Goal: Task Accomplishment & Management: Manage account settings

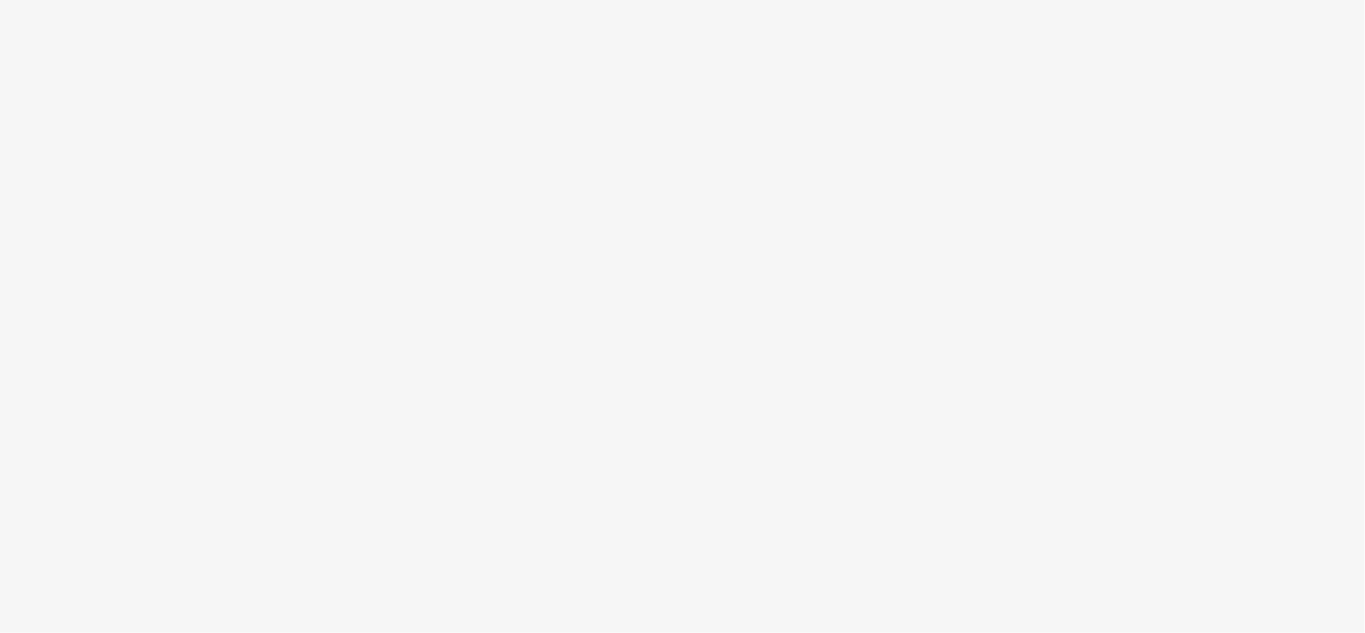
click at [865, 163] on body at bounding box center [682, 316] width 1365 height 633
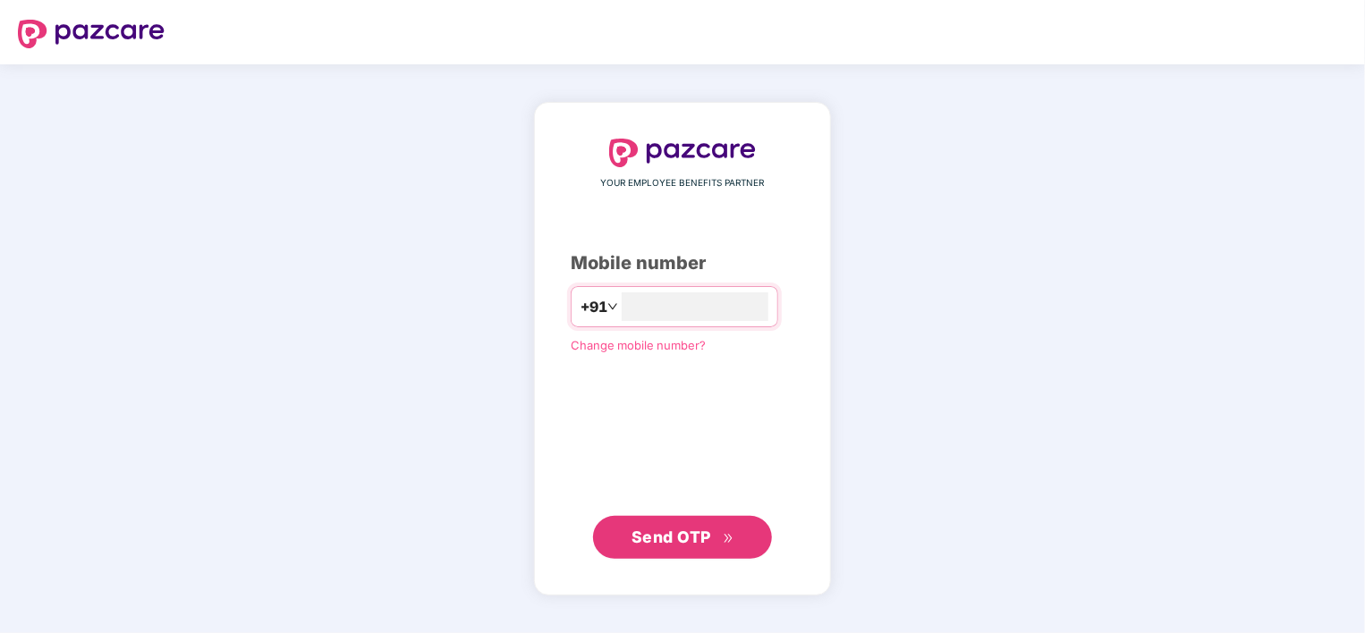
type input "**********"
click at [707, 529] on span "Send OTP" at bounding box center [671, 536] width 80 height 19
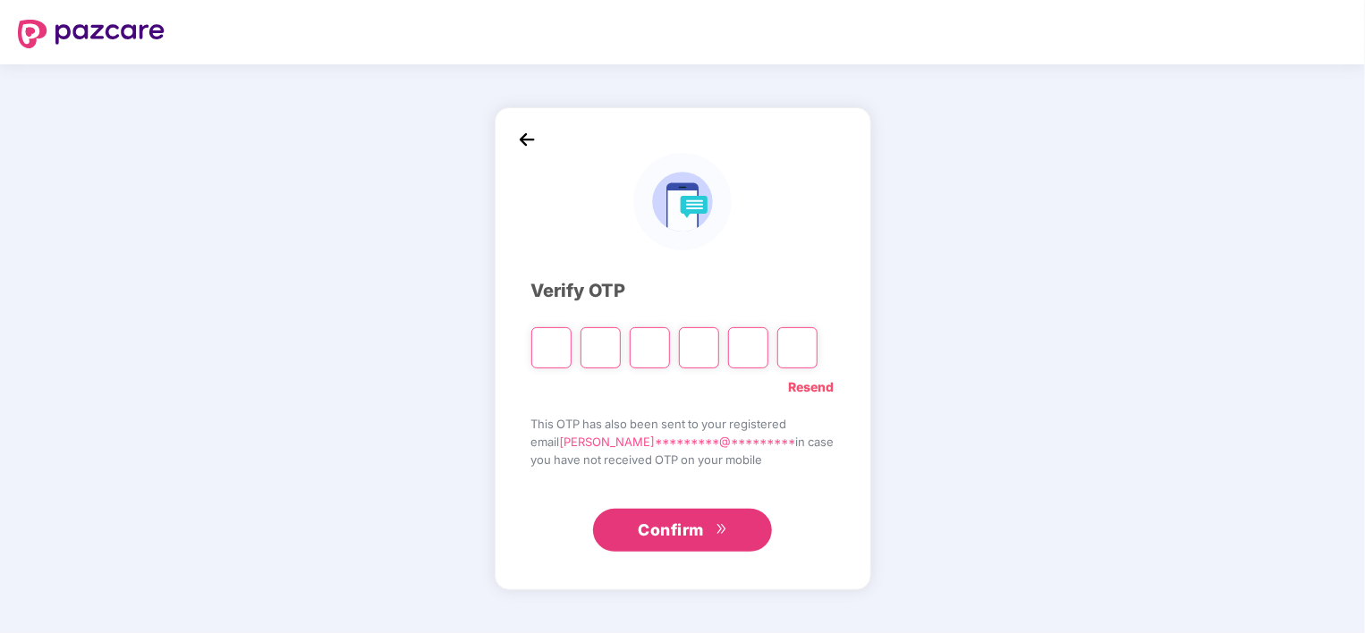
click at [560, 347] on input "Please enter verification code. Digit 1" at bounding box center [551, 347] width 40 height 41
type input "*"
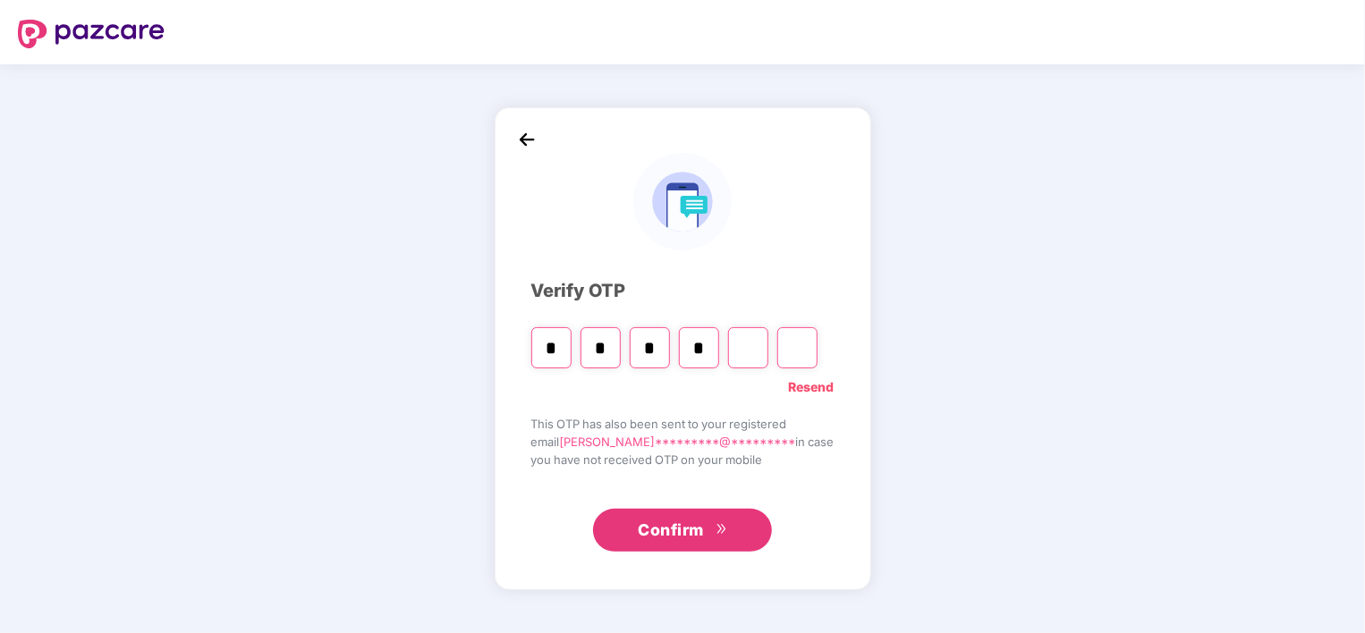
type input "*"
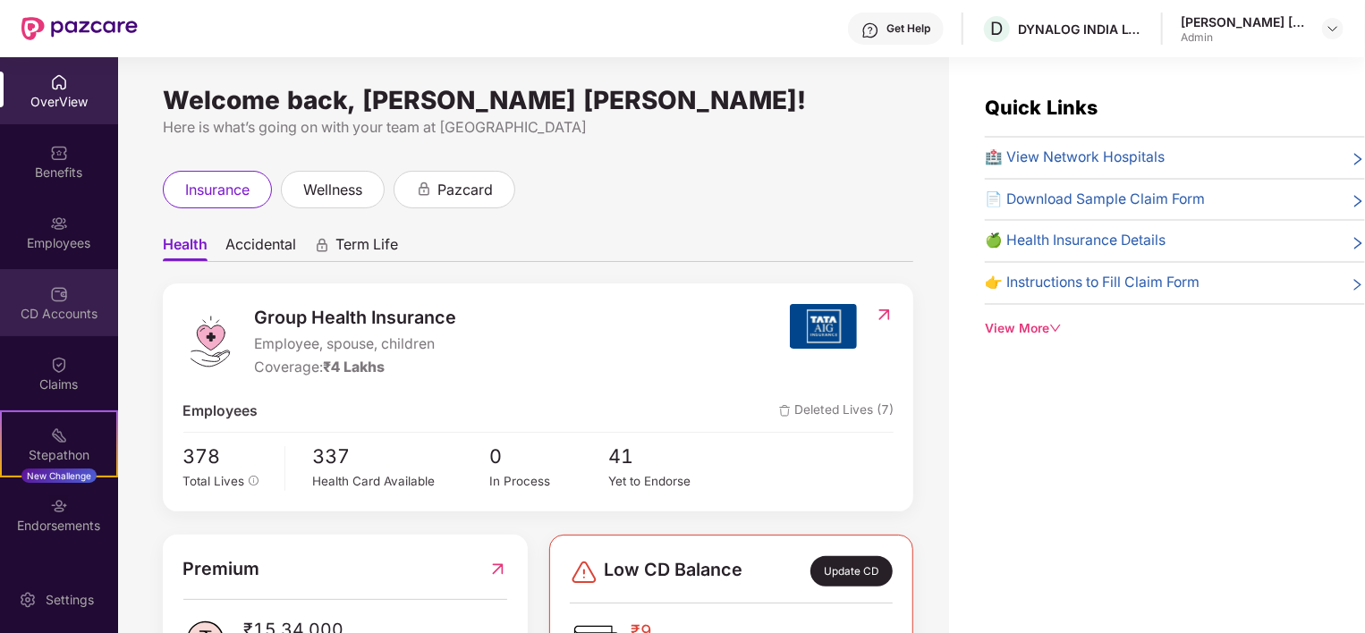
click at [82, 284] on div "CD Accounts" at bounding box center [59, 302] width 118 height 67
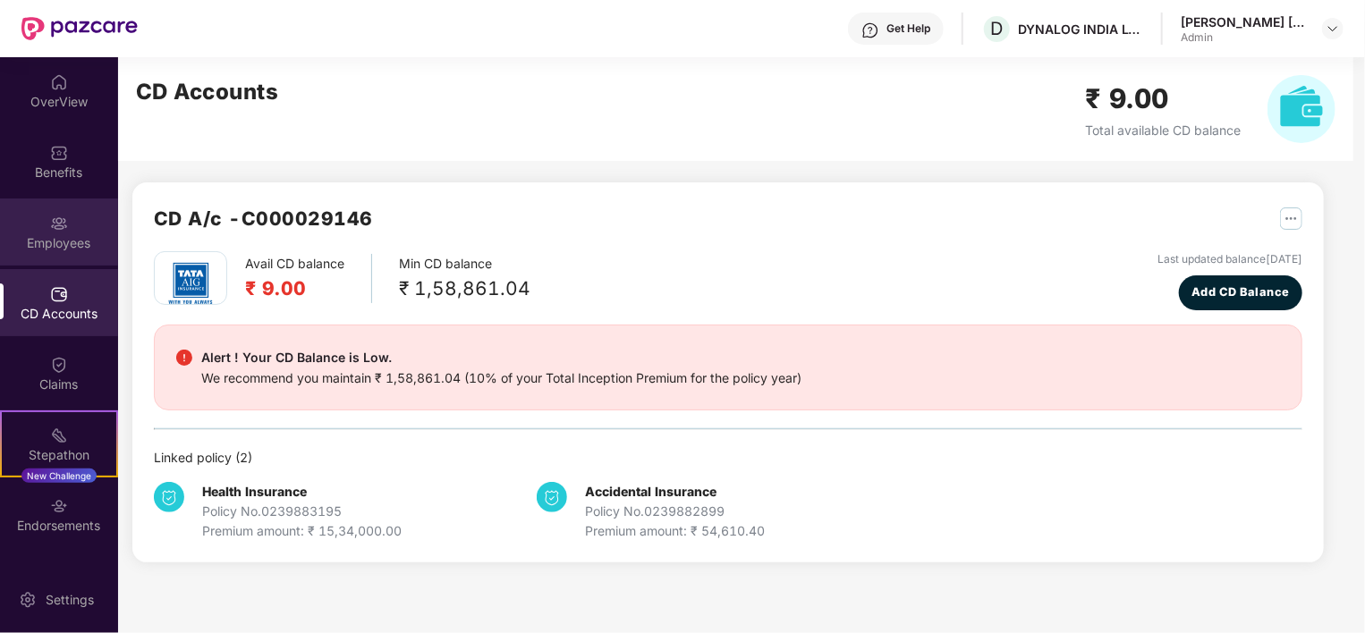
click at [57, 209] on div "Employees" at bounding box center [59, 232] width 118 height 67
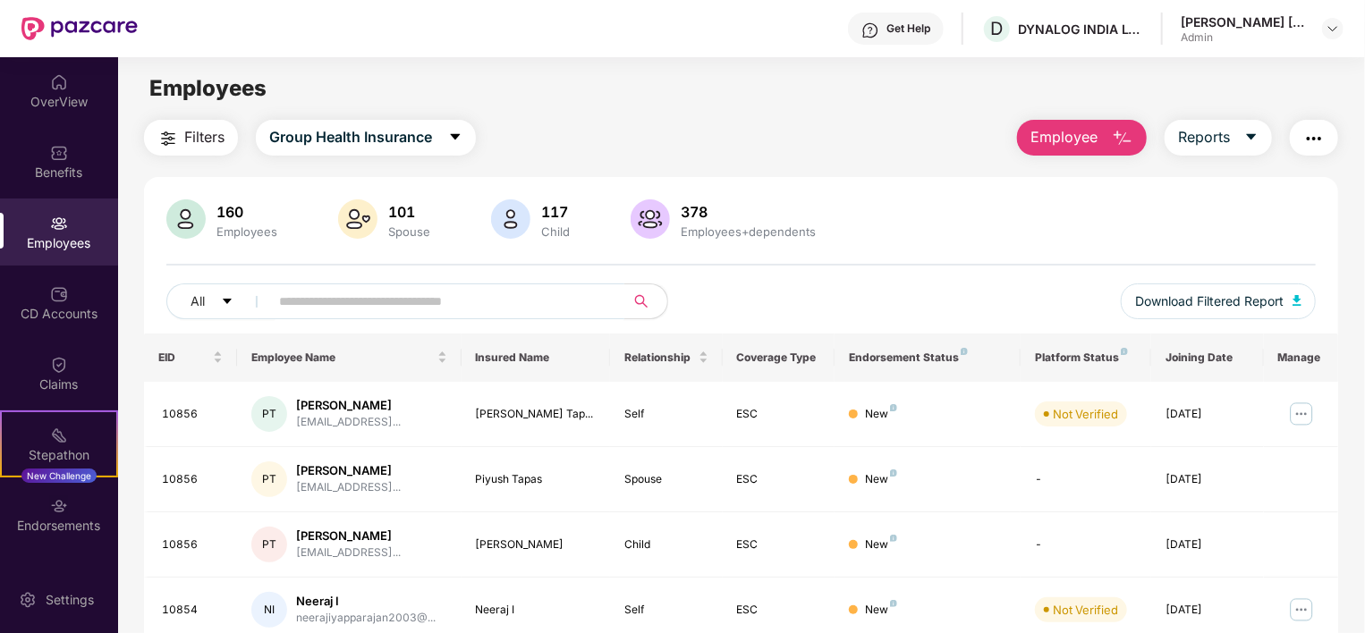
click at [379, 297] on input "text" at bounding box center [439, 301] width 321 height 27
type input "*"
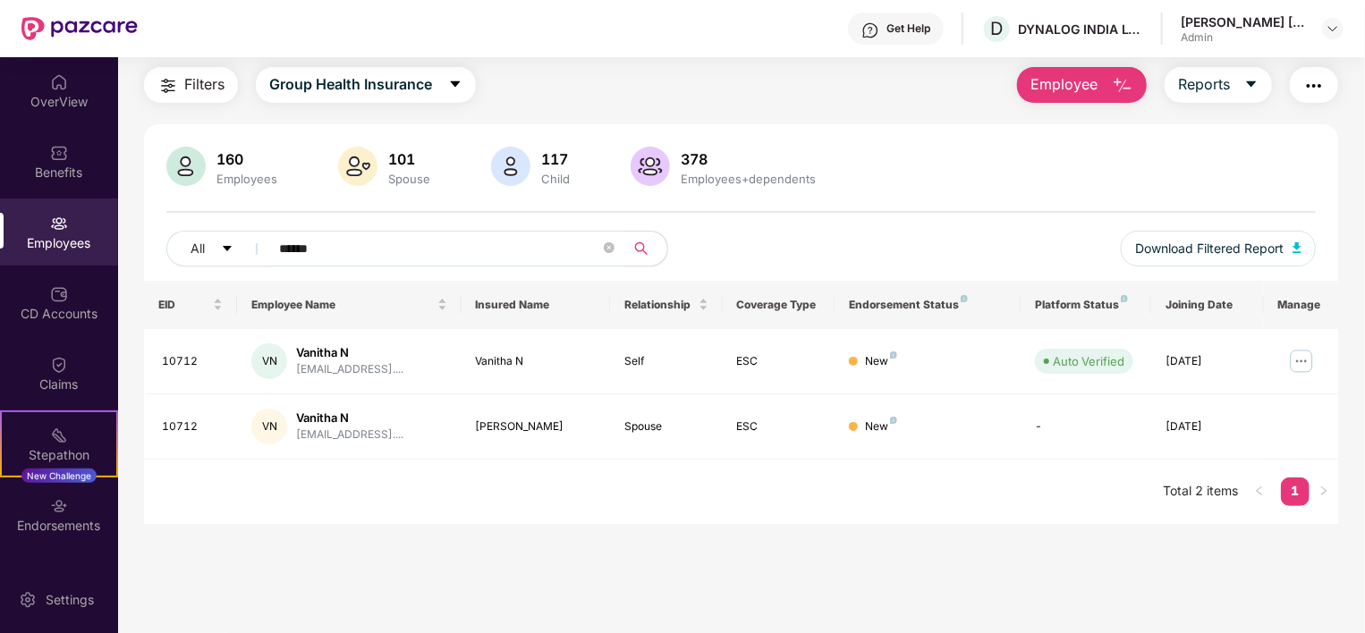
scroll to position [57, 0]
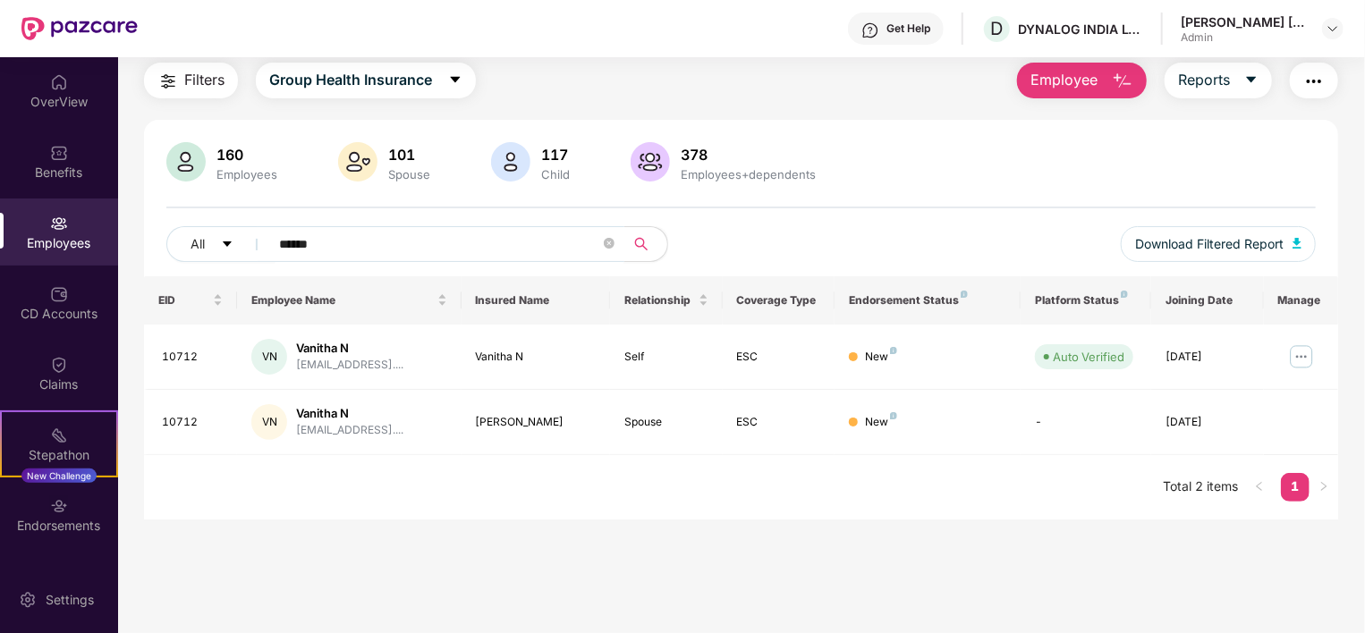
type input "******"
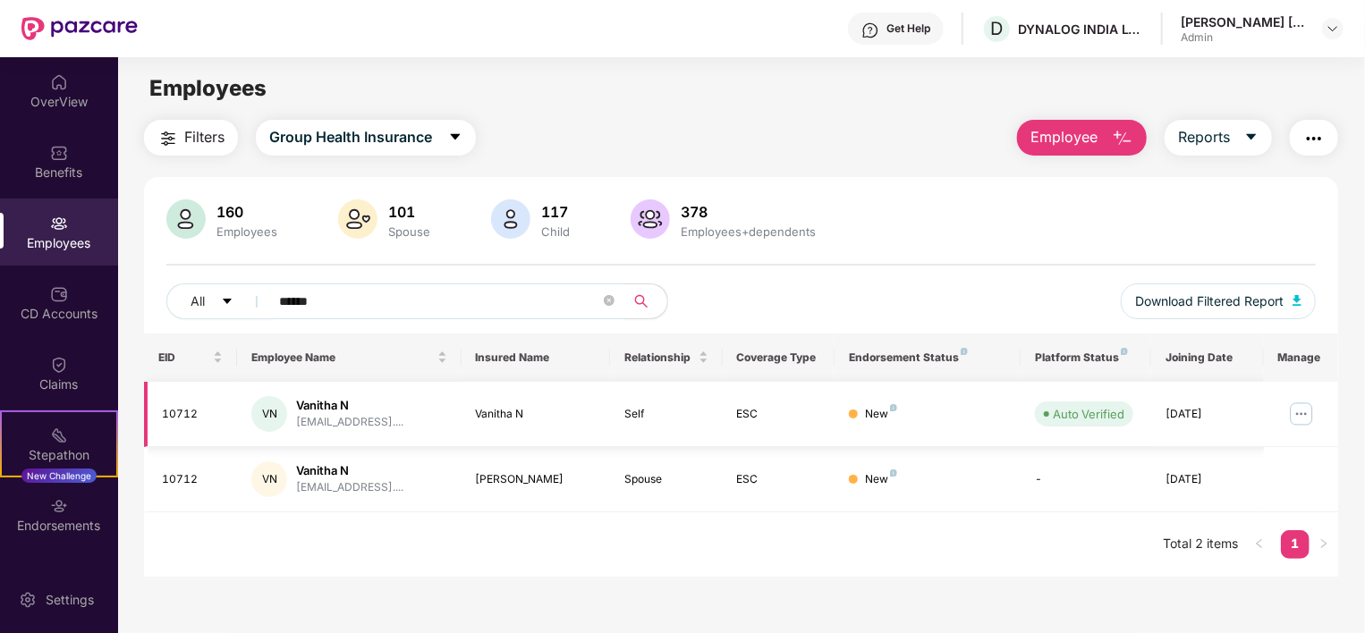
click at [1304, 411] on img at bounding box center [1301, 414] width 29 height 29
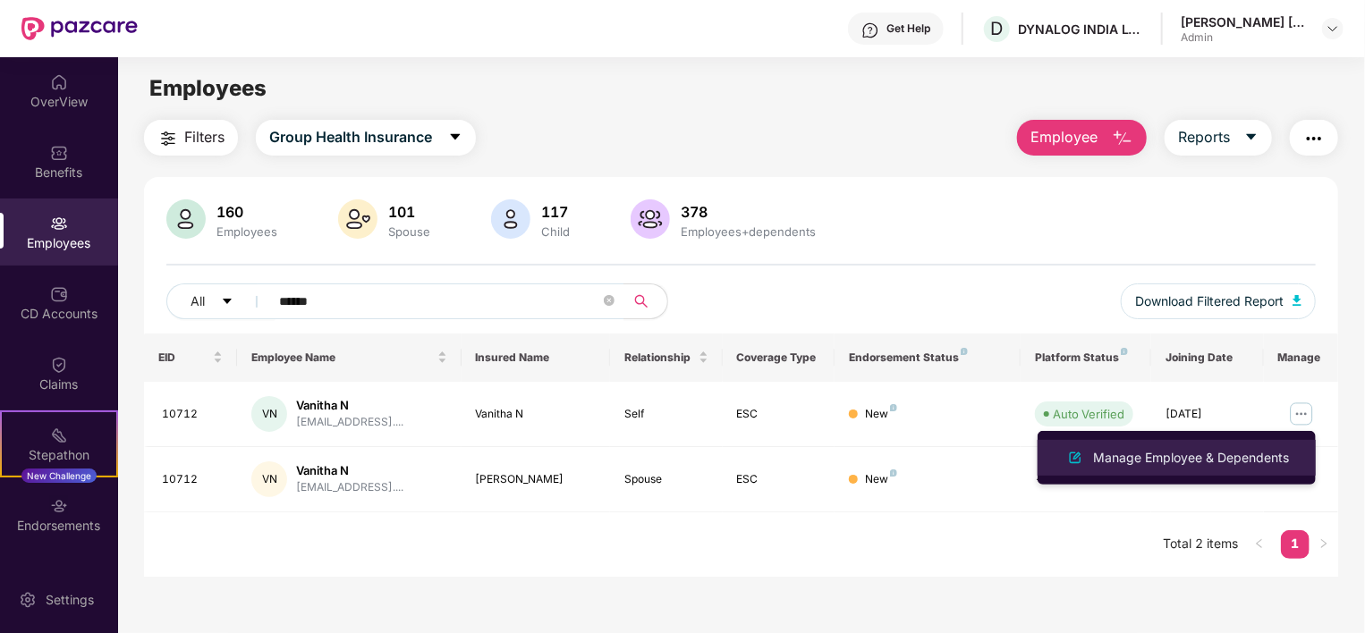
click at [1163, 466] on div "Manage Employee & Dependents" at bounding box center [1190, 458] width 203 height 20
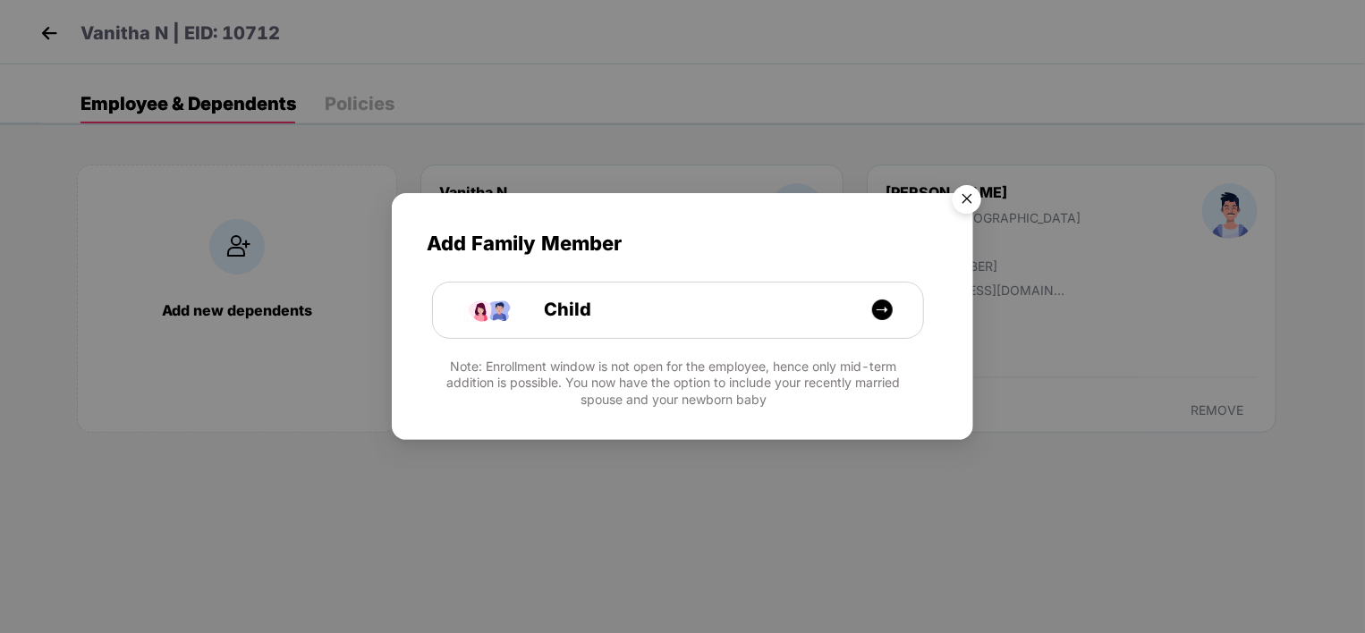
click at [969, 188] on img "Close" at bounding box center [967, 202] width 50 height 50
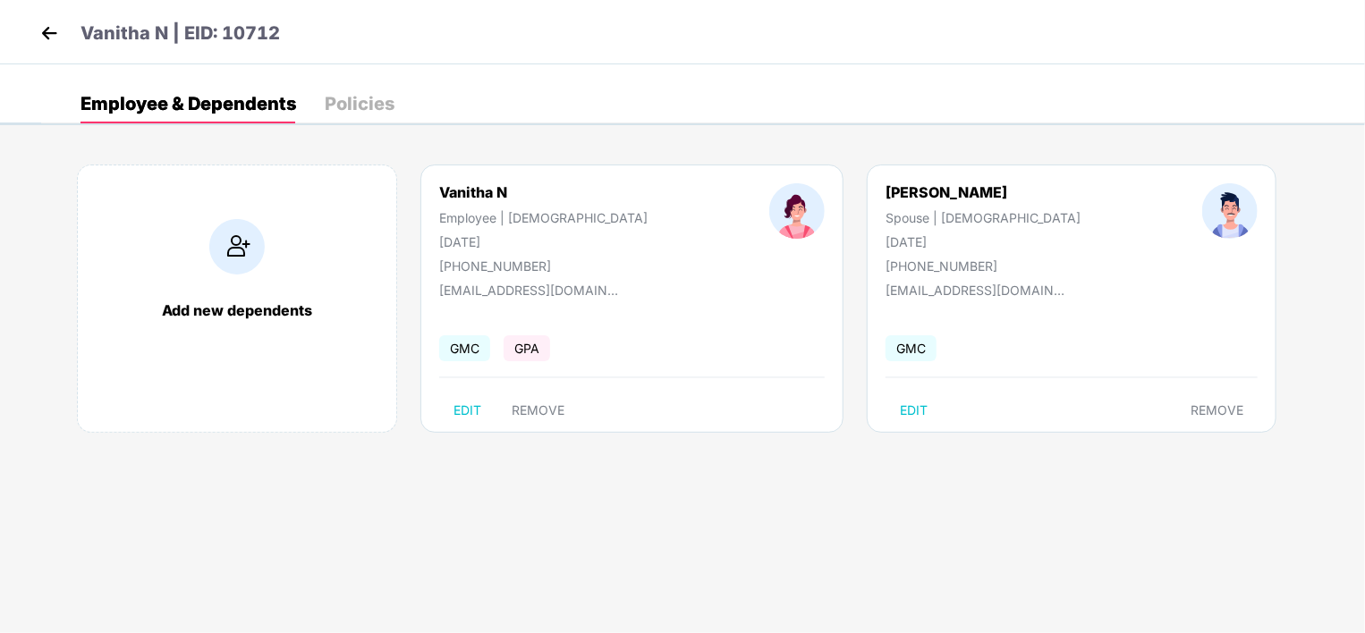
click at [470, 218] on div "Employee | [DEMOGRAPHIC_DATA]" at bounding box center [543, 217] width 208 height 15
click at [349, 97] on div "Policies" at bounding box center [360, 104] width 70 height 18
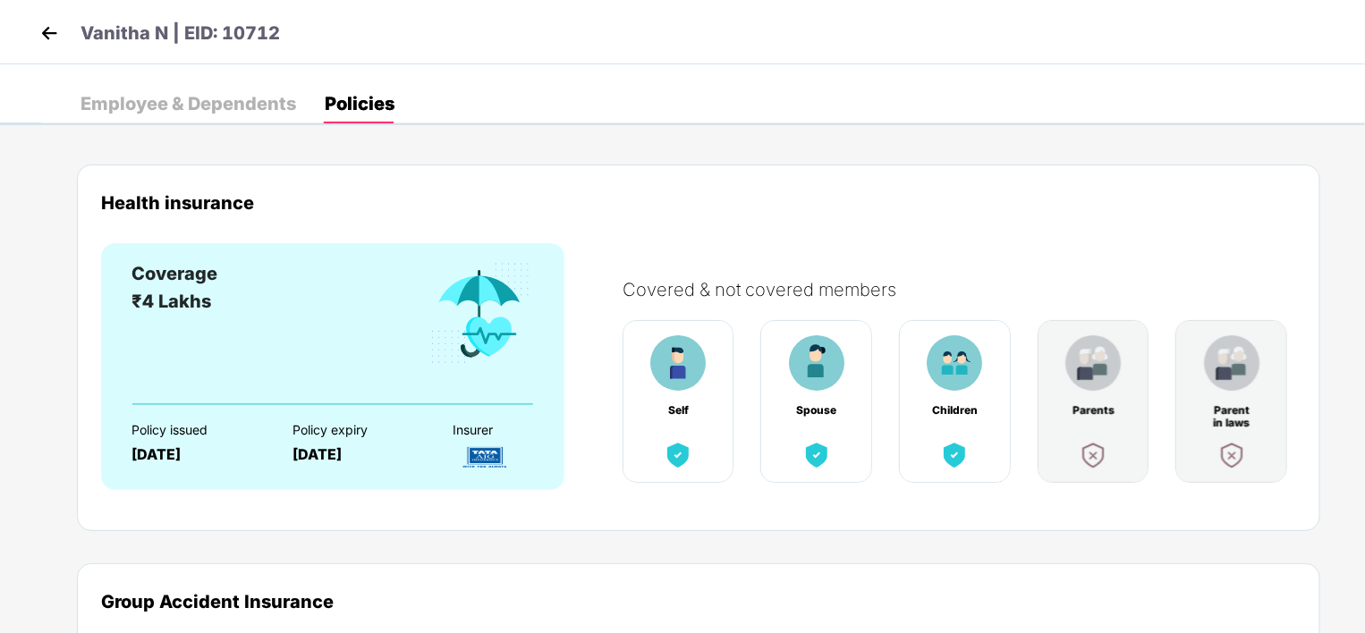
click at [368, 279] on div "Coverage ₹4 Lakhs" at bounding box center [332, 331] width 402 height 143
click at [193, 103] on div "Employee & Dependents" at bounding box center [188, 104] width 216 height 18
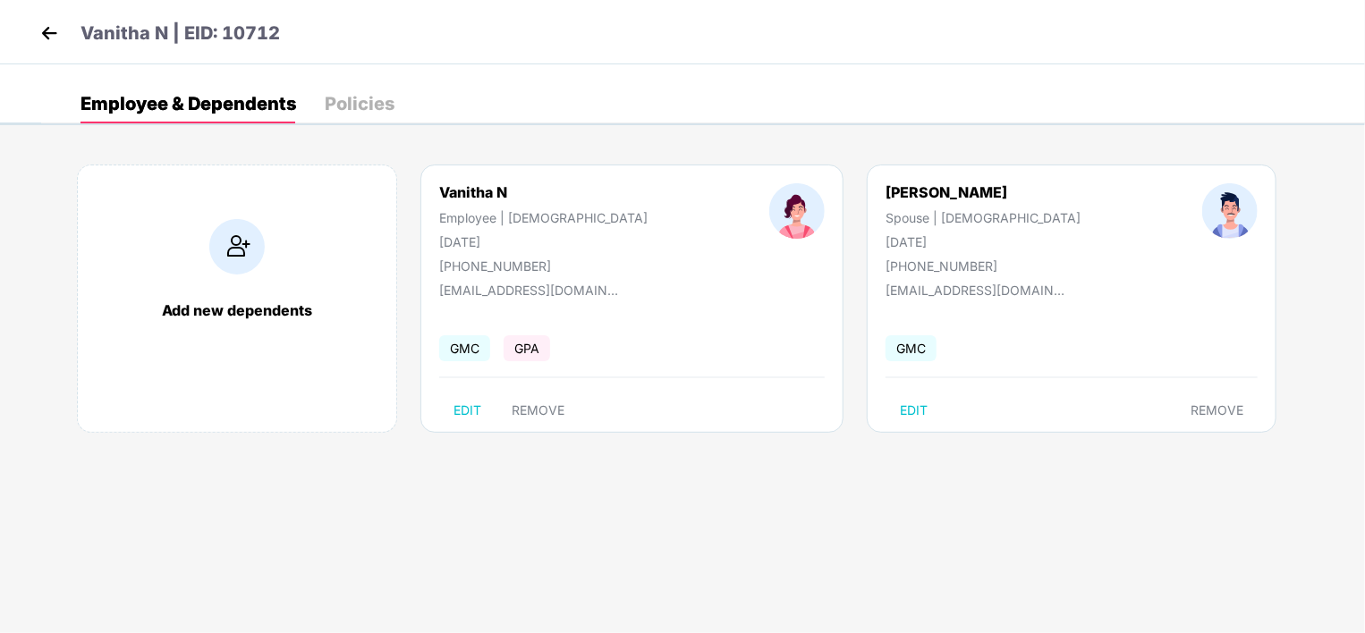
click at [476, 351] on span "GMC" at bounding box center [464, 348] width 51 height 26
click at [49, 31] on img at bounding box center [49, 33] width 27 height 27
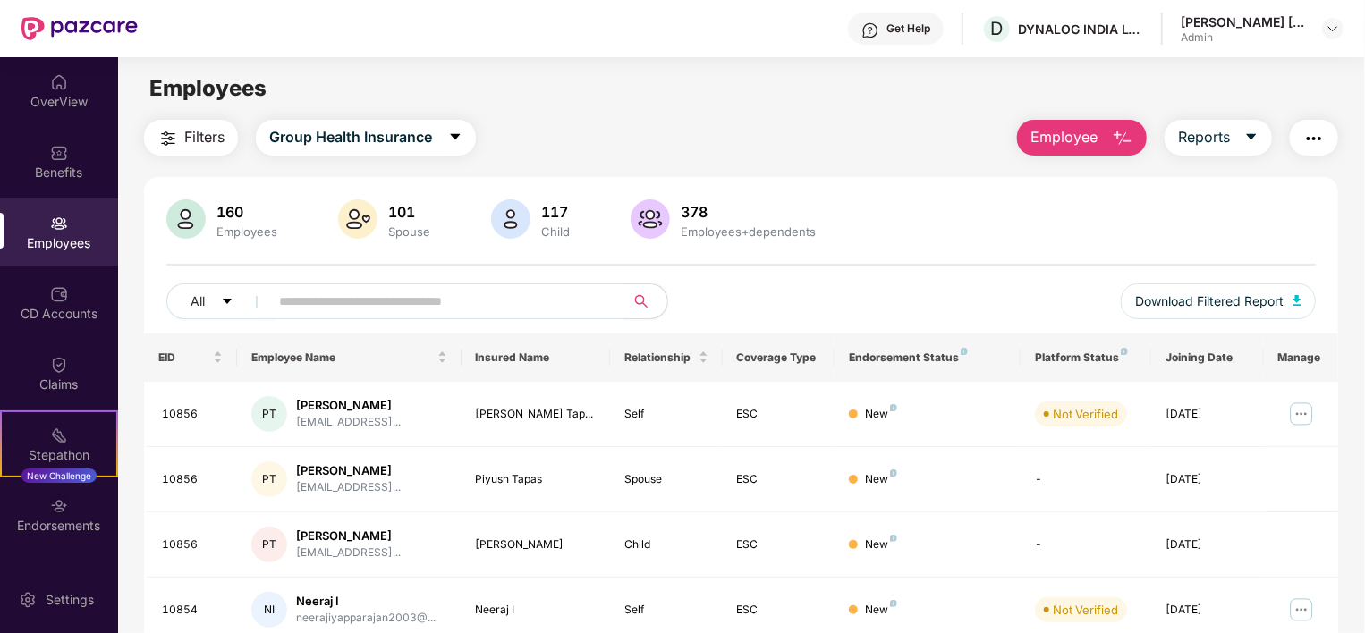
scroll to position [70, 0]
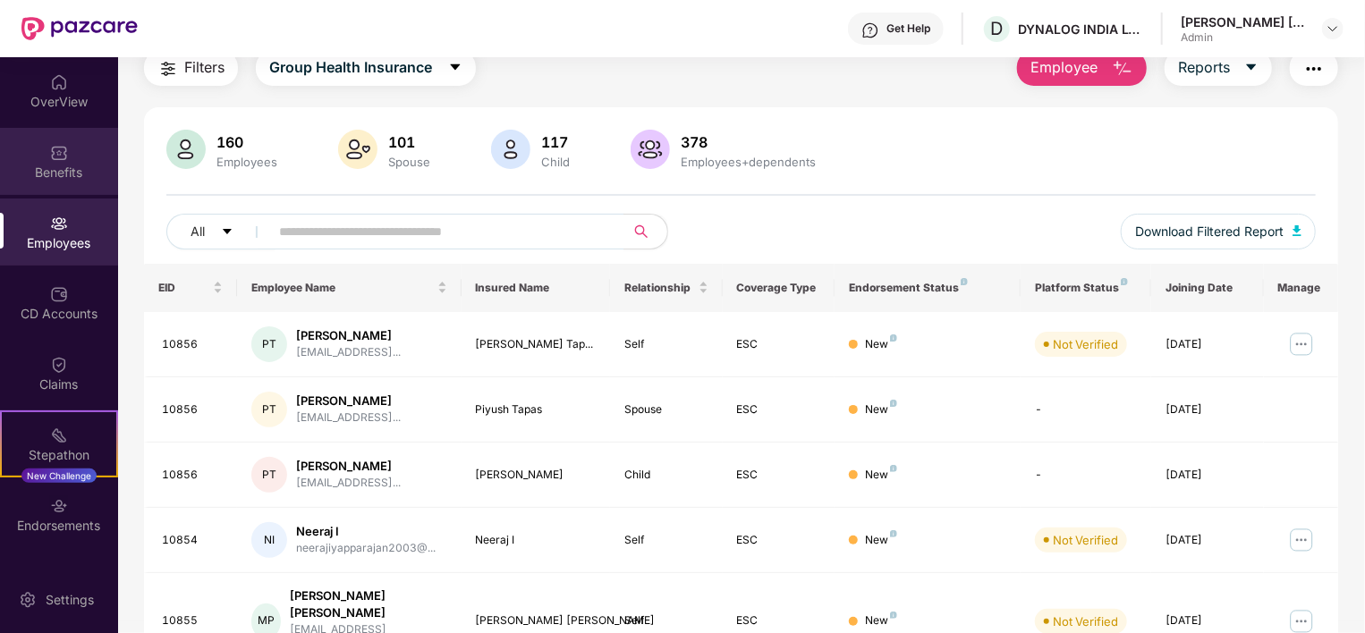
click at [69, 184] on div "Benefits" at bounding box center [59, 161] width 118 height 67
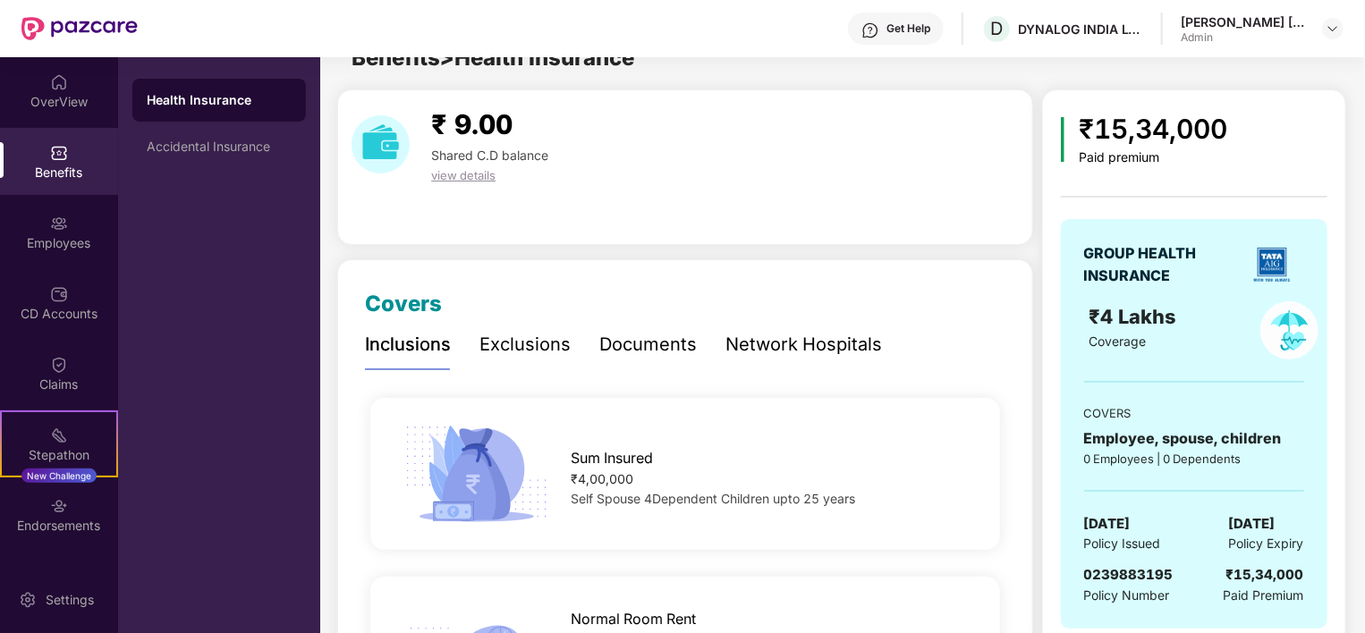
scroll to position [70, 0]
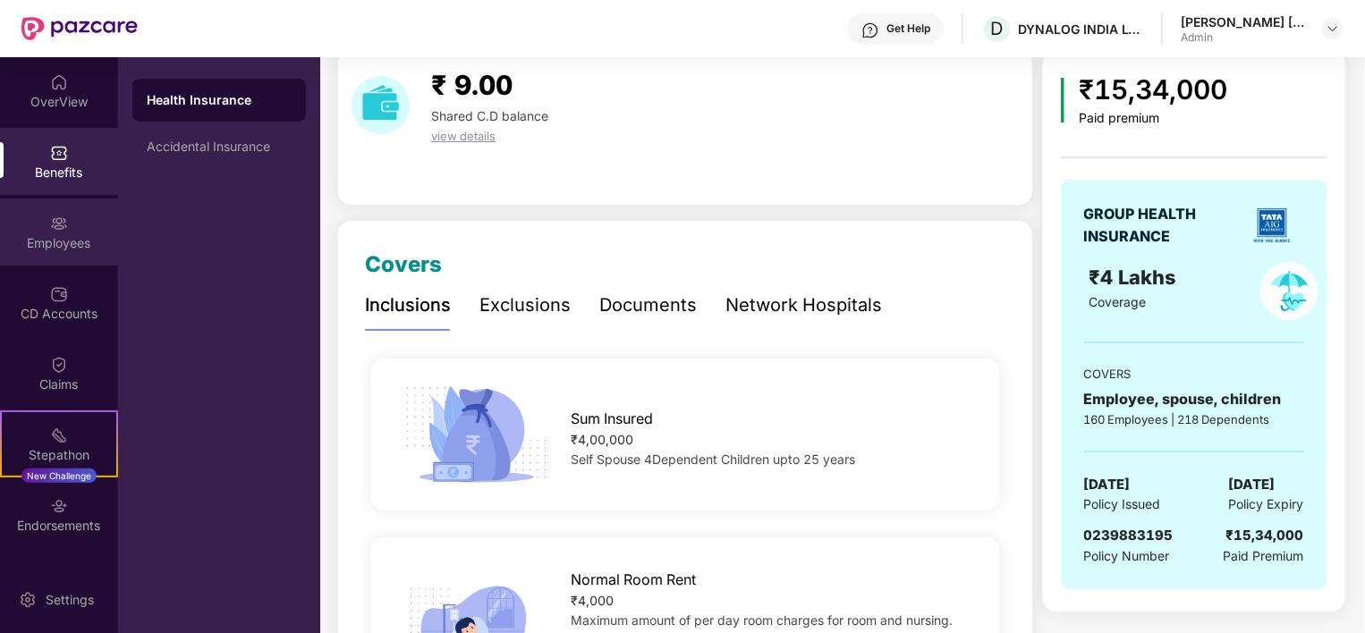
click at [60, 241] on div "Employees" at bounding box center [59, 243] width 118 height 18
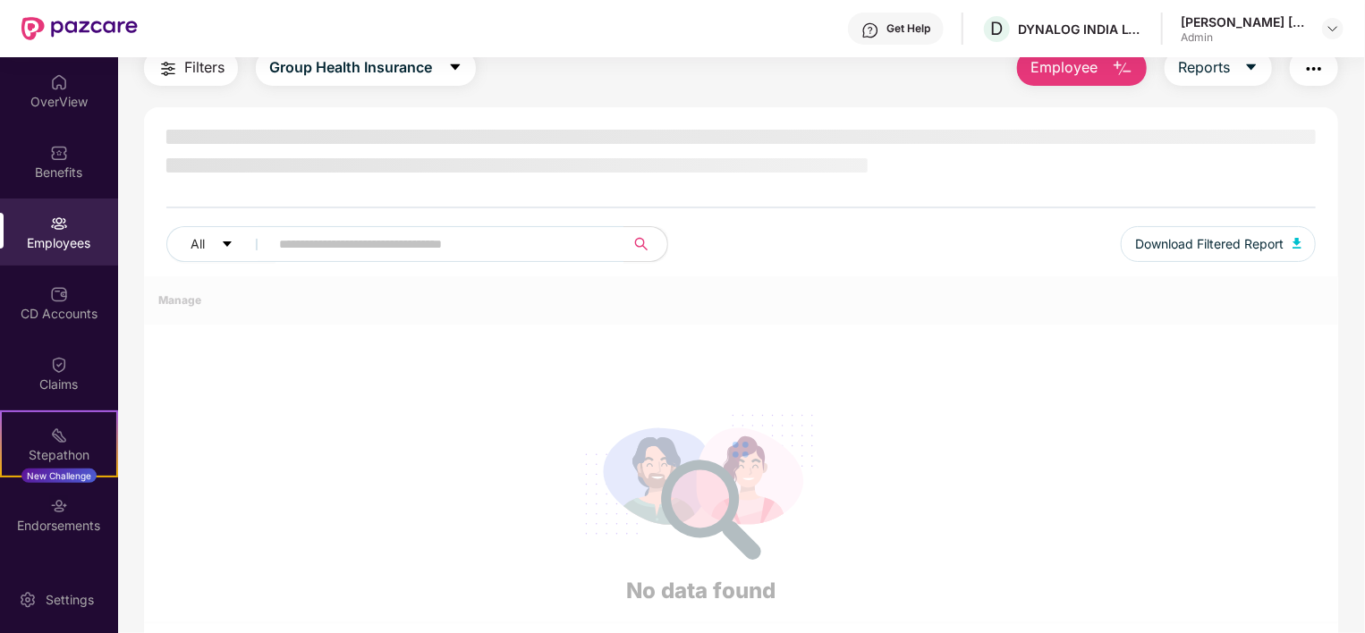
scroll to position [70, 0]
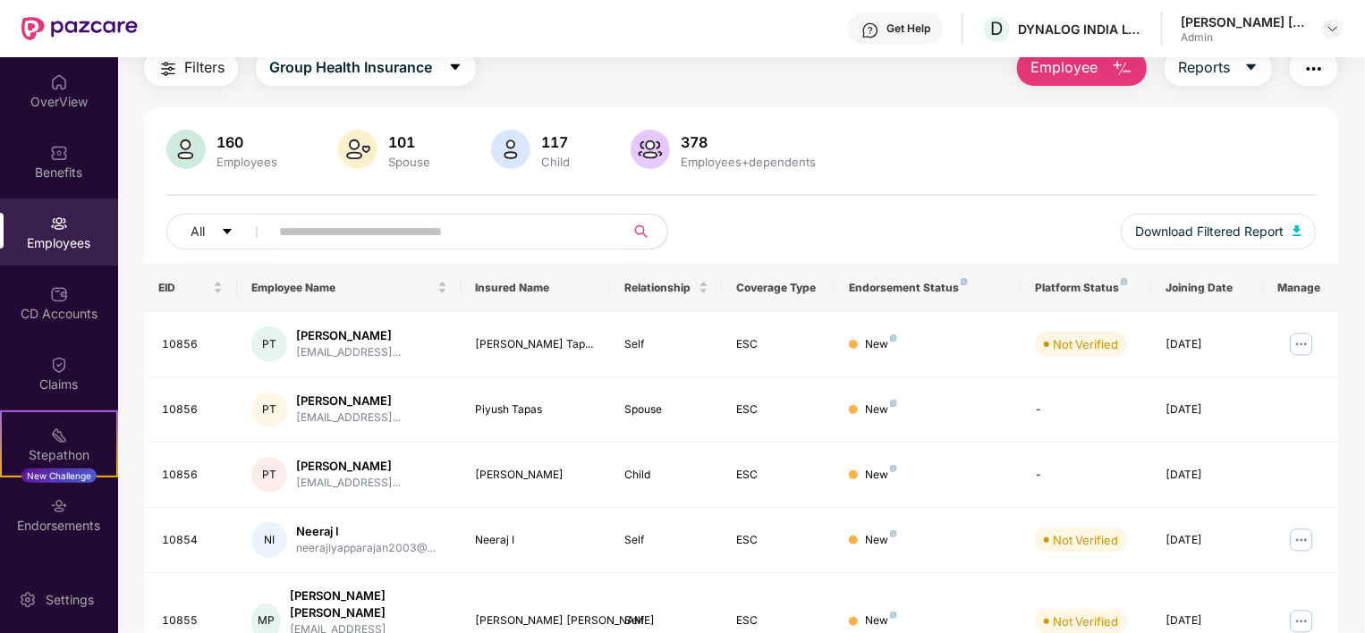
click at [464, 223] on input "text" at bounding box center [439, 231] width 321 height 27
type input "*"
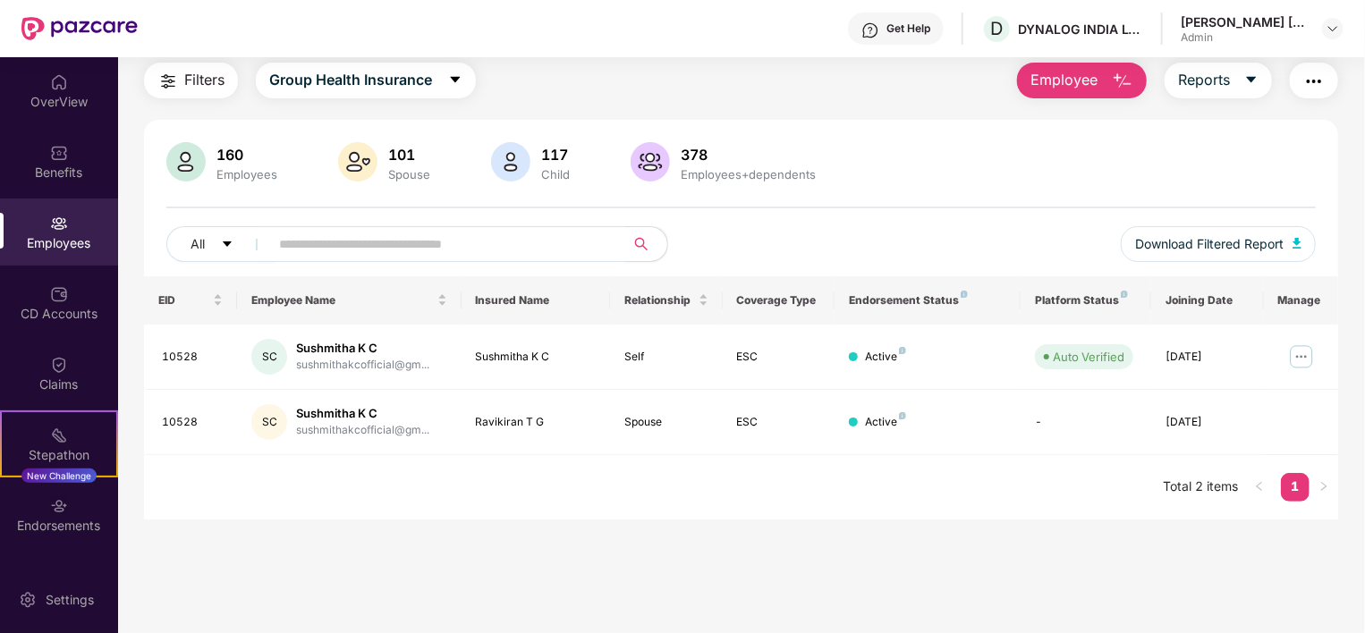
type input "*"
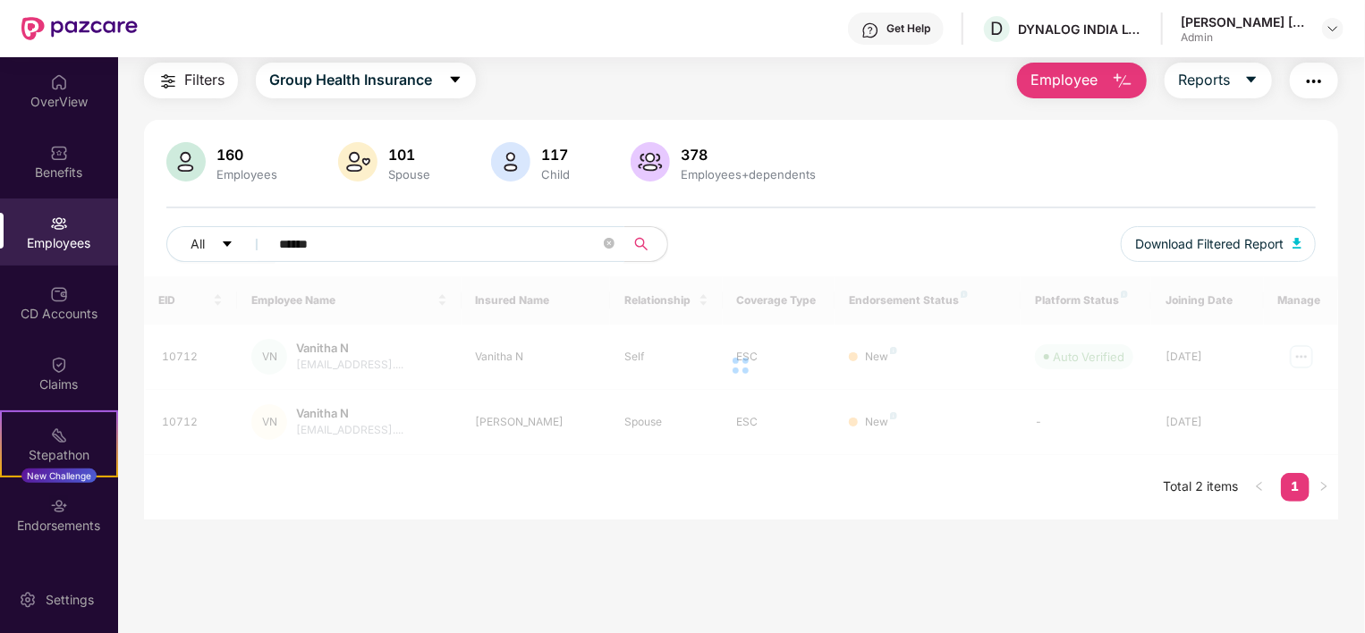
scroll to position [57, 0]
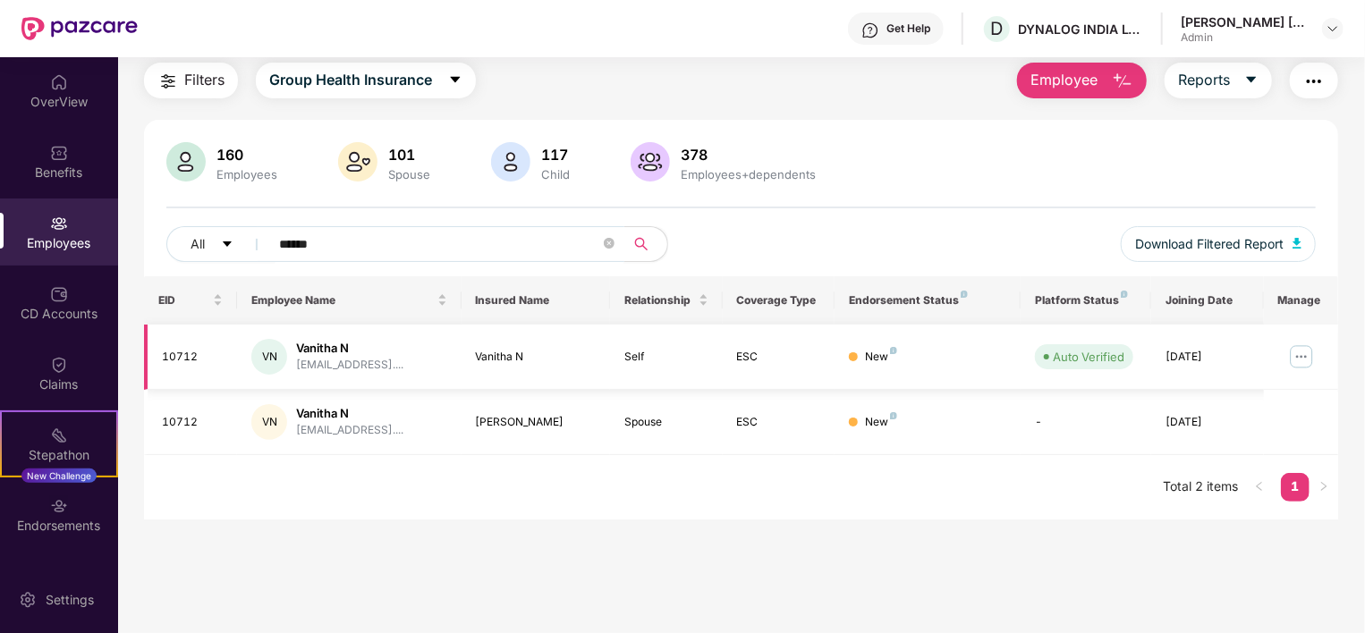
type input "******"
click at [178, 346] on td "10712" at bounding box center [190, 357] width 93 height 65
click at [1301, 358] on img at bounding box center [1301, 357] width 29 height 29
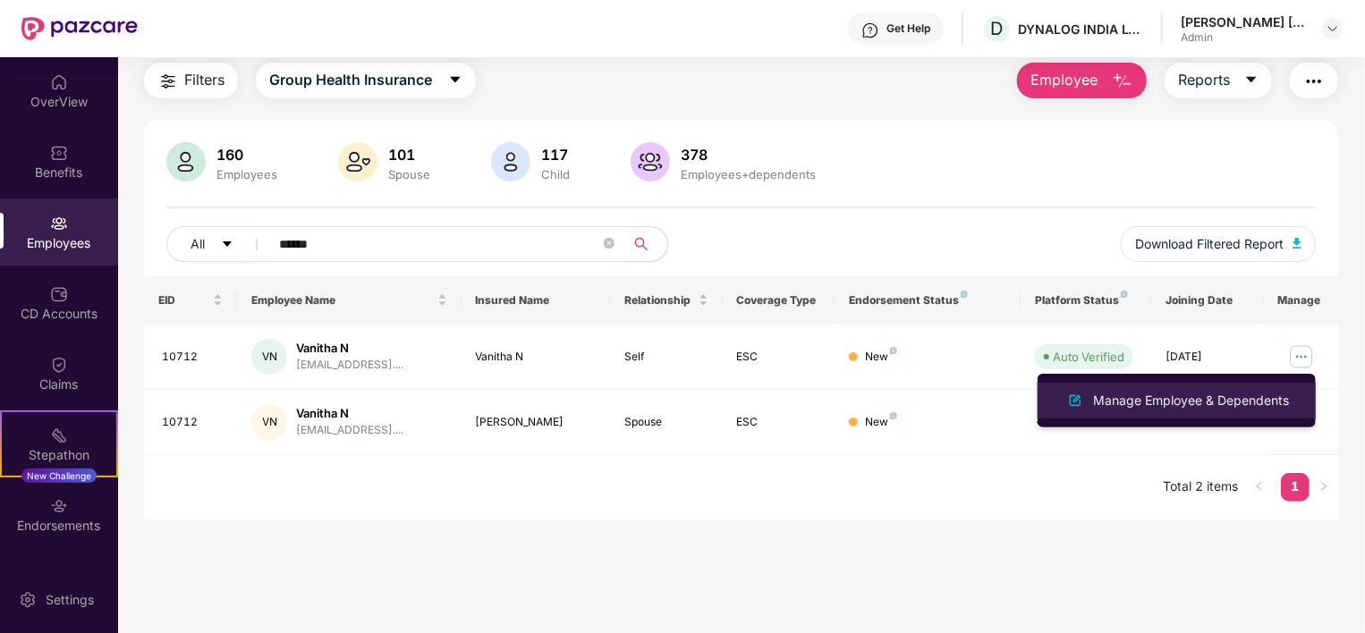
click at [1062, 402] on div at bounding box center [1075, 400] width 29 height 21
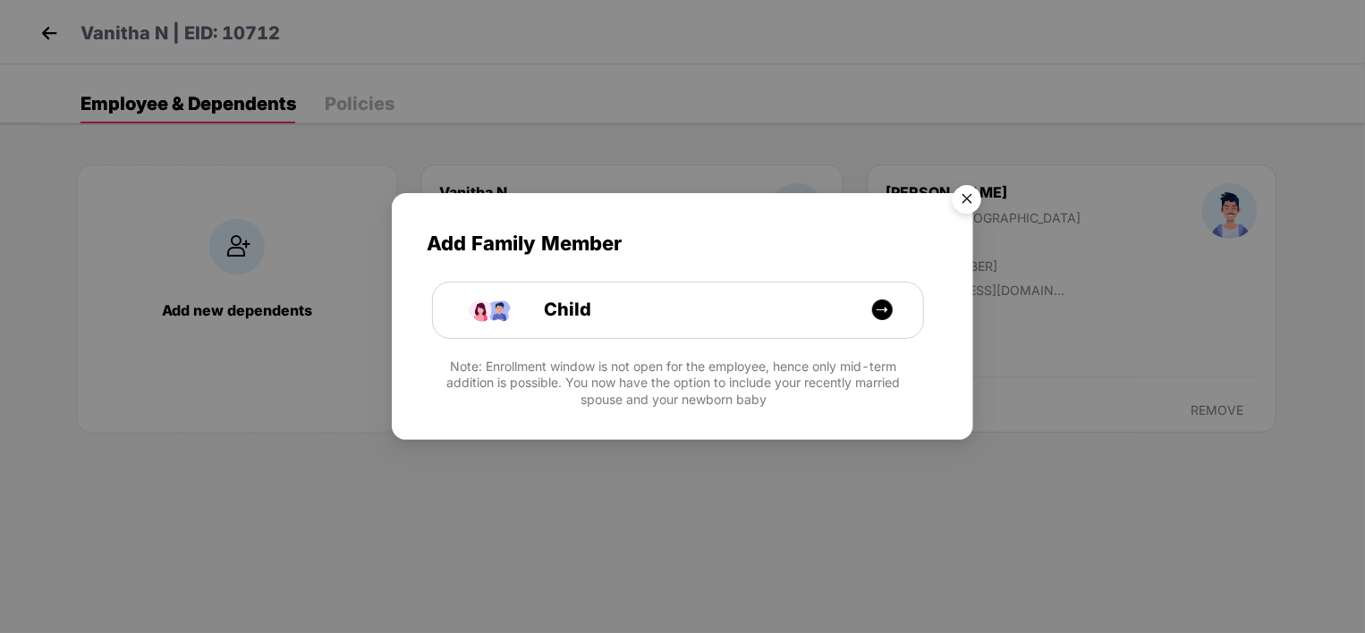
click at [968, 199] on img "Close" at bounding box center [967, 202] width 50 height 50
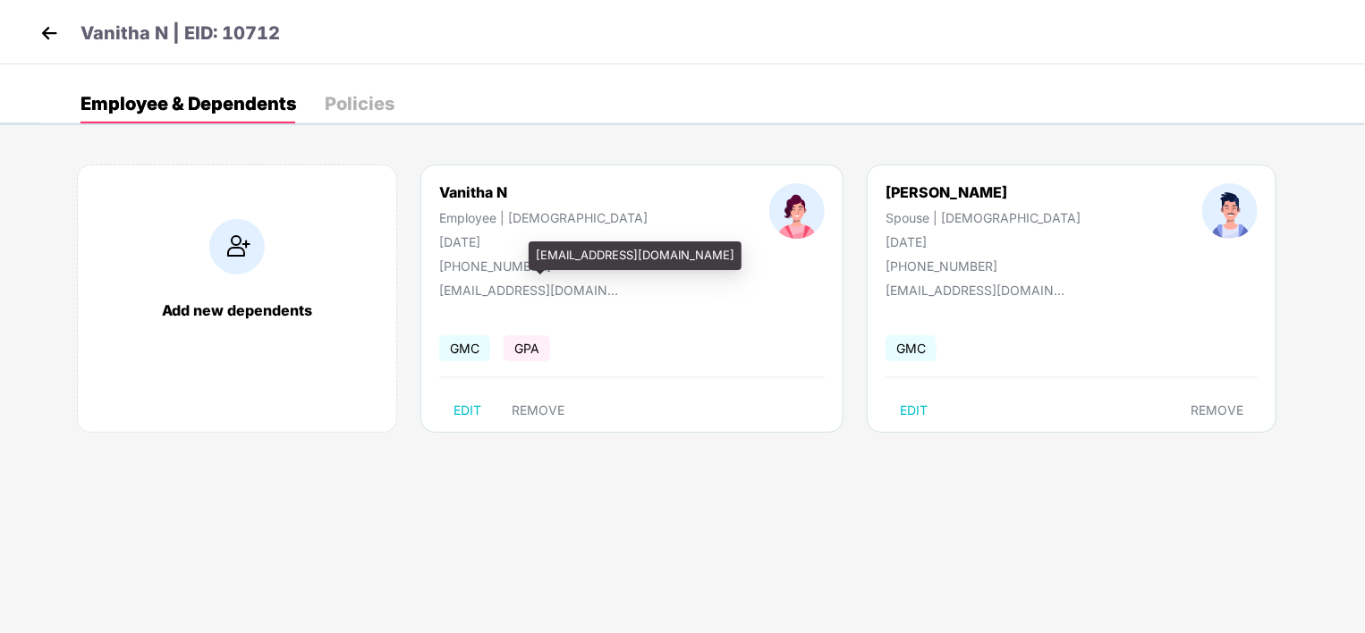
click at [540, 278] on div "[EMAIL_ADDRESS][DOMAIN_NAME]" at bounding box center [528, 286] width 179 height 24
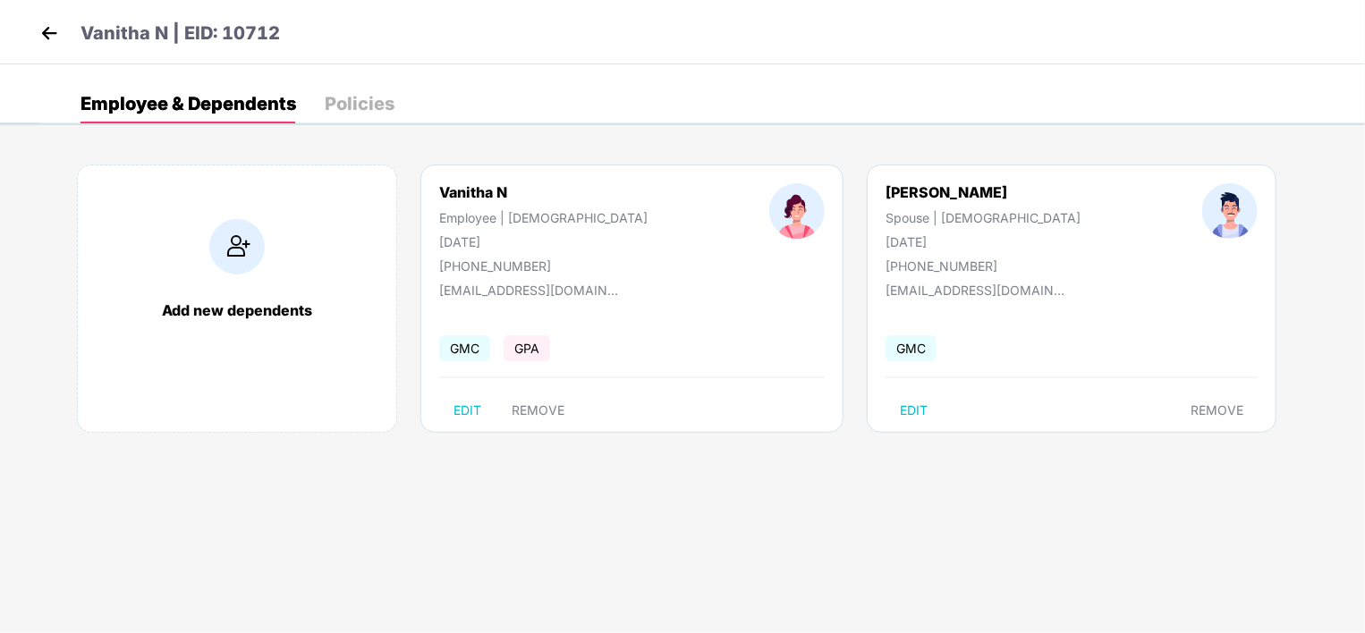
click at [481, 187] on div "Vanitha N" at bounding box center [543, 192] width 208 height 18
click at [351, 95] on div "Policies" at bounding box center [360, 104] width 70 height 18
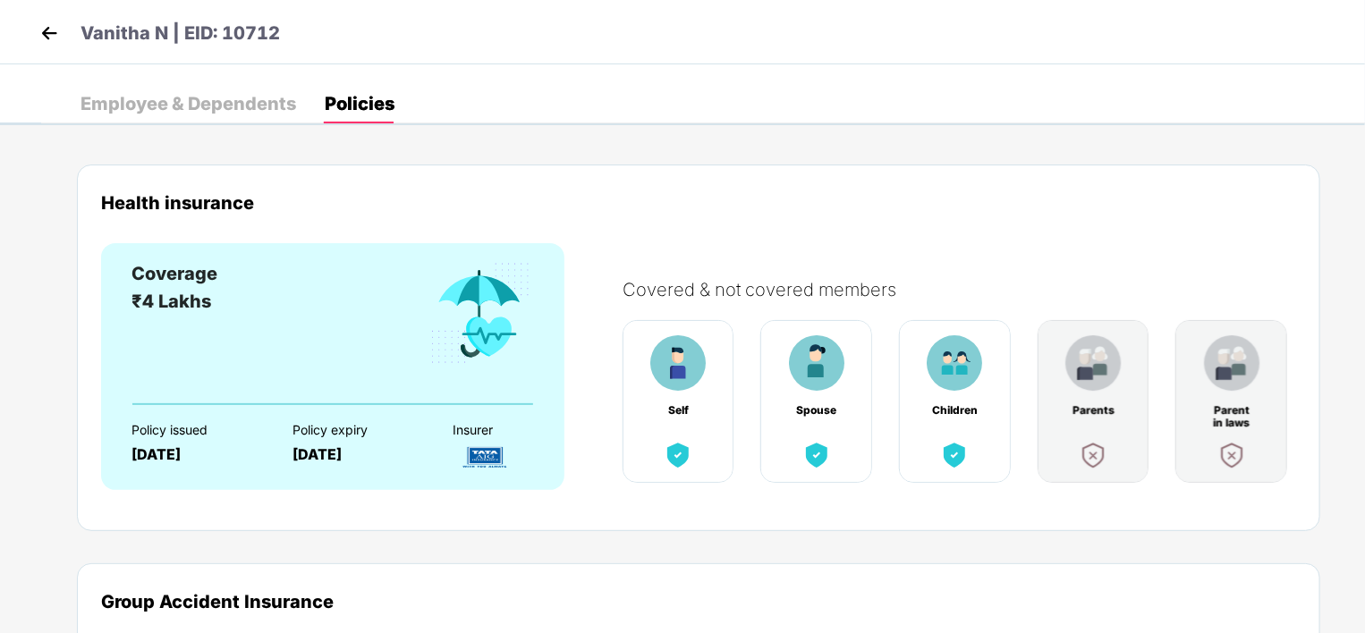
click at [687, 387] on img at bounding box center [677, 362] width 55 height 55
click at [202, 89] on div "Employee & Dependents" at bounding box center [188, 103] width 216 height 39
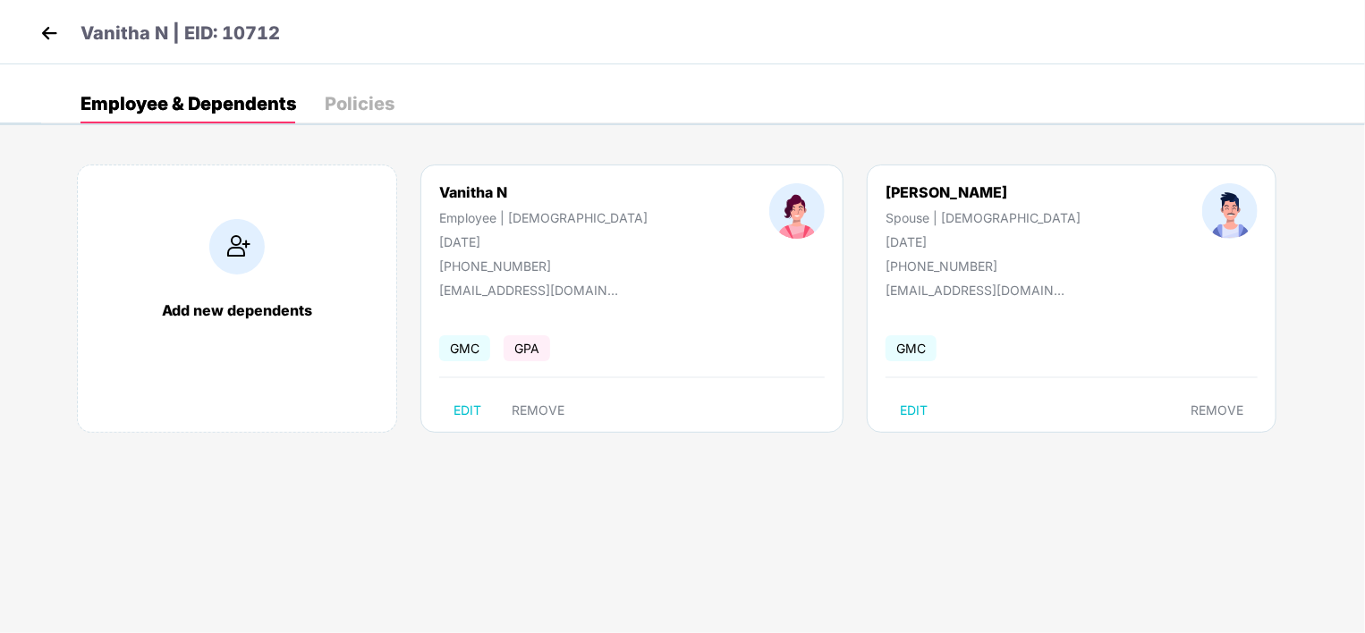
click at [49, 26] on img at bounding box center [49, 33] width 27 height 27
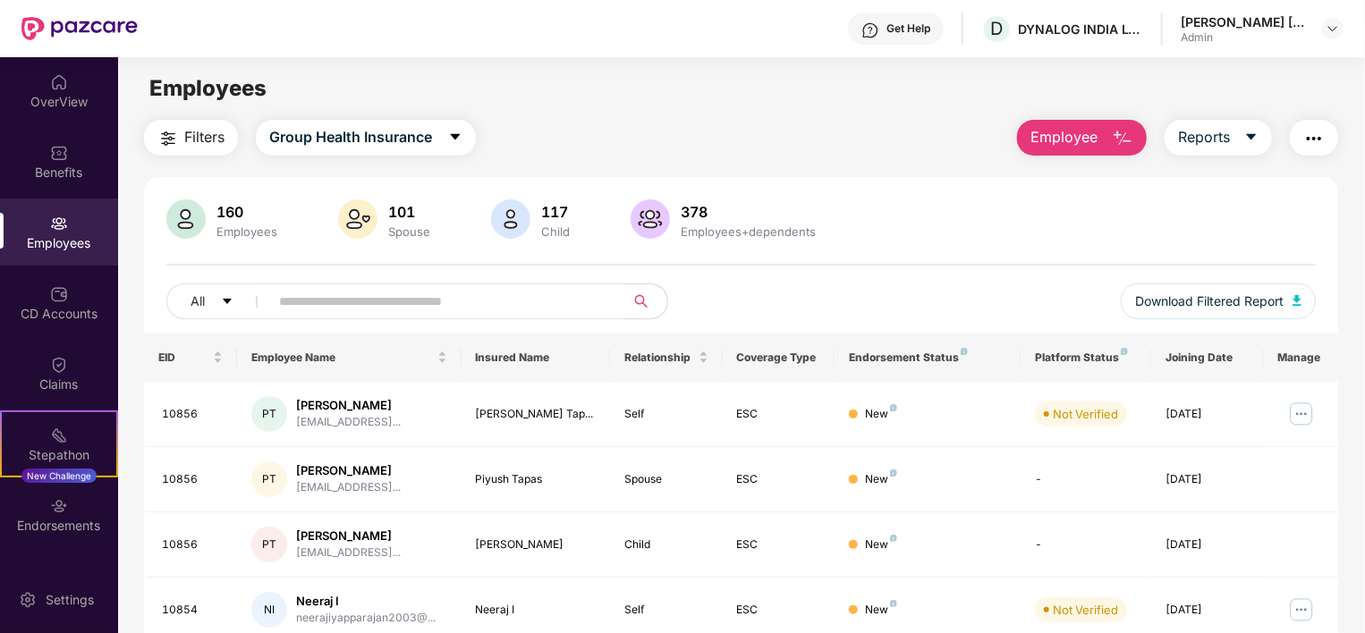
click at [449, 315] on span at bounding box center [441, 302] width 367 height 36
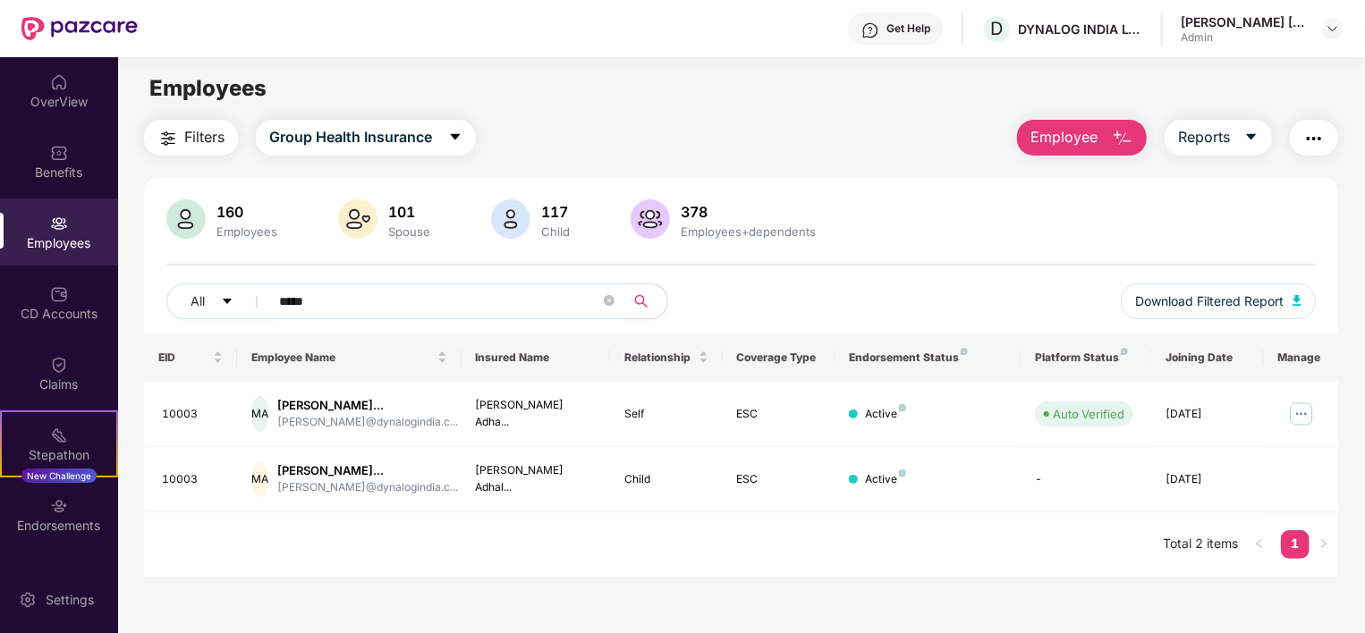
scroll to position [57, 0]
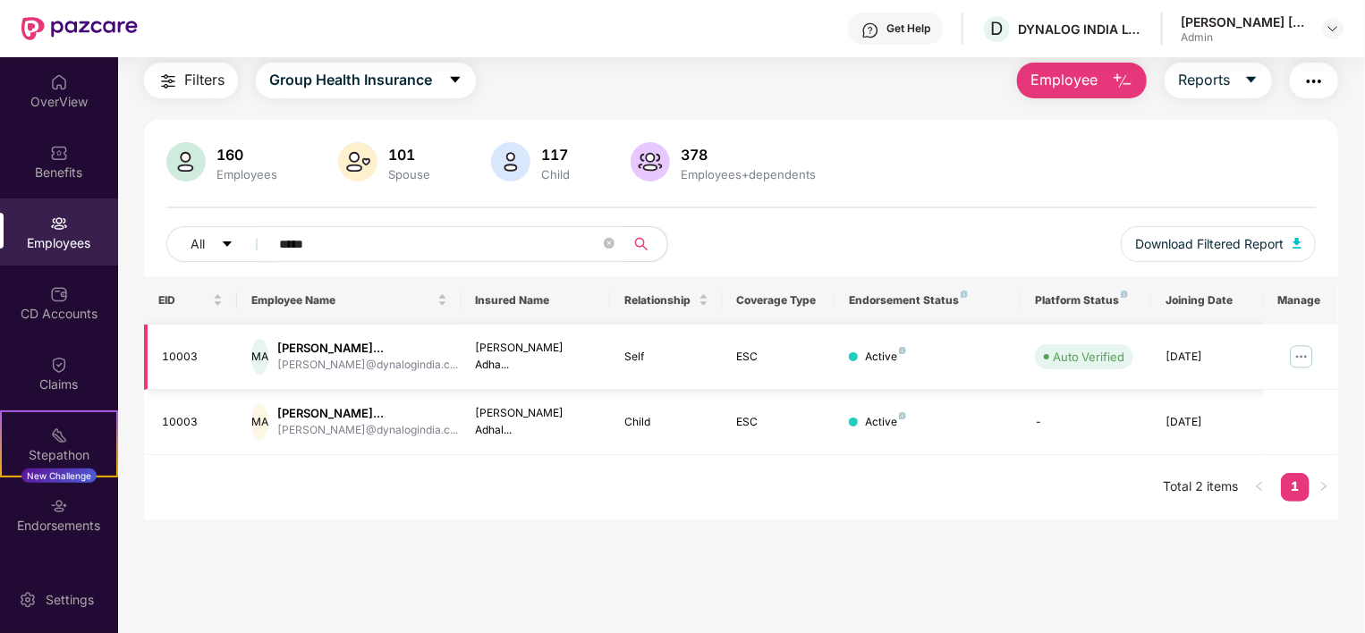
type input "*****"
click at [1314, 354] on img at bounding box center [1301, 357] width 29 height 29
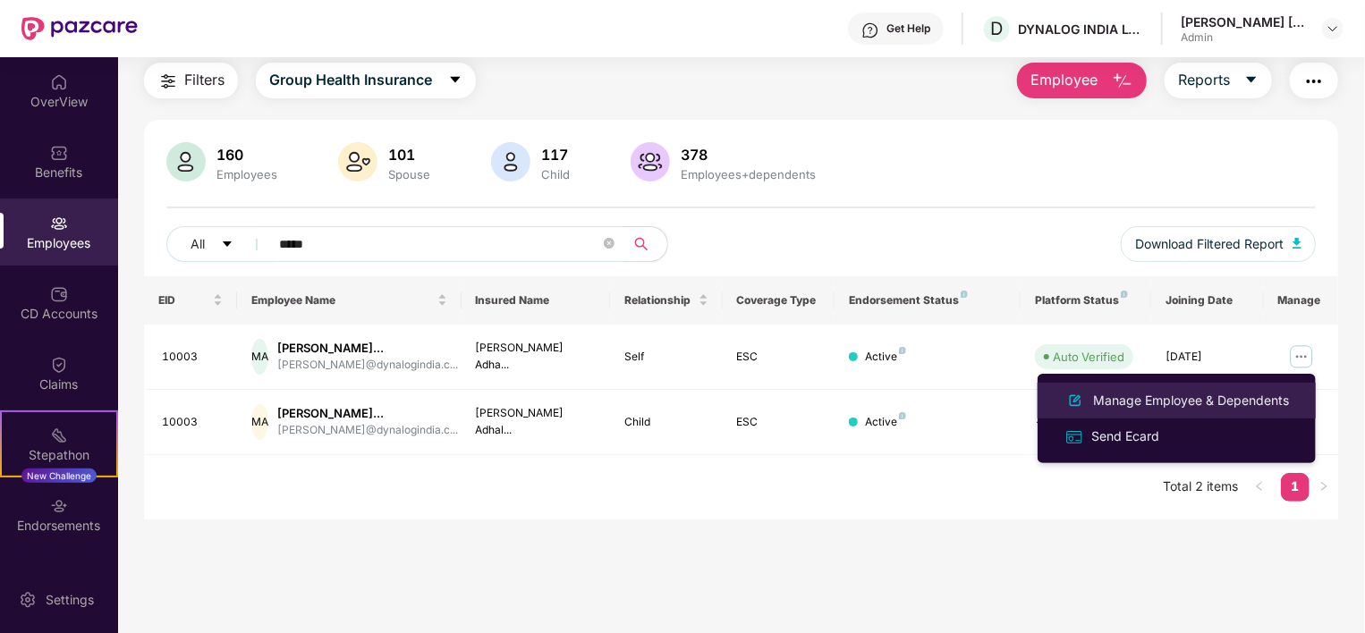
click at [1150, 391] on div "Manage Employee & Dependents" at bounding box center [1190, 401] width 203 height 20
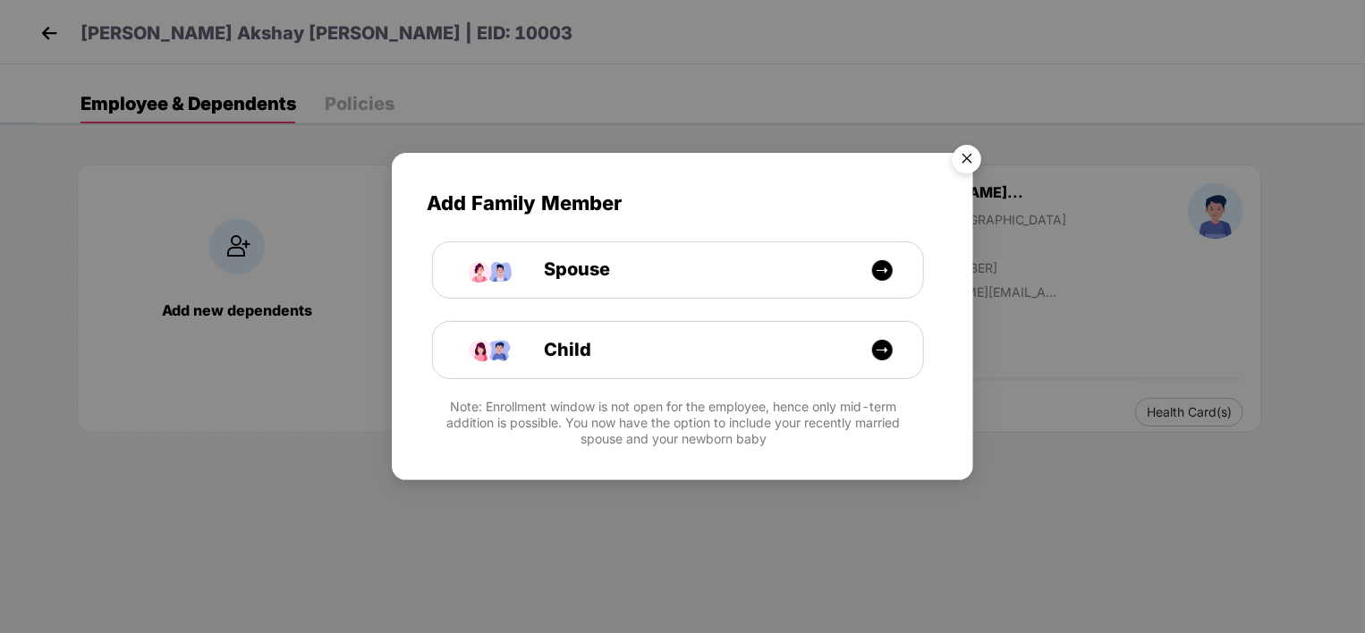
click at [969, 157] on img "Close" at bounding box center [967, 162] width 50 height 50
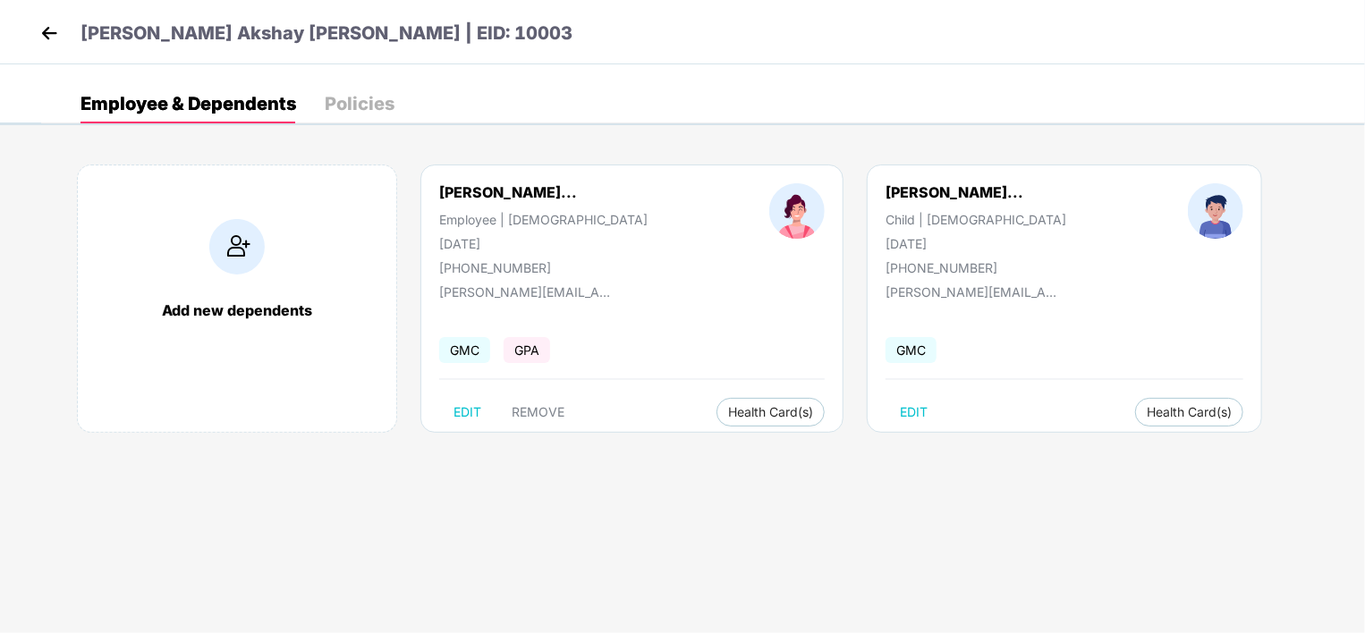
click at [40, 45] on img at bounding box center [49, 33] width 27 height 27
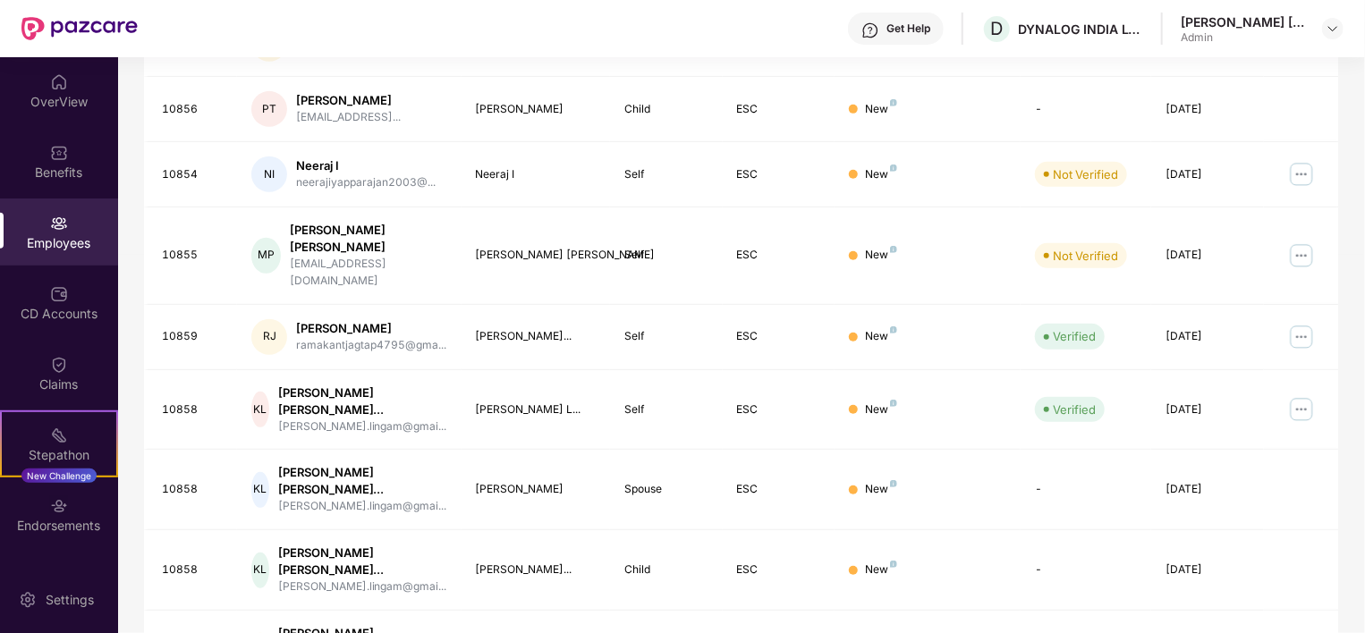
scroll to position [463, 0]
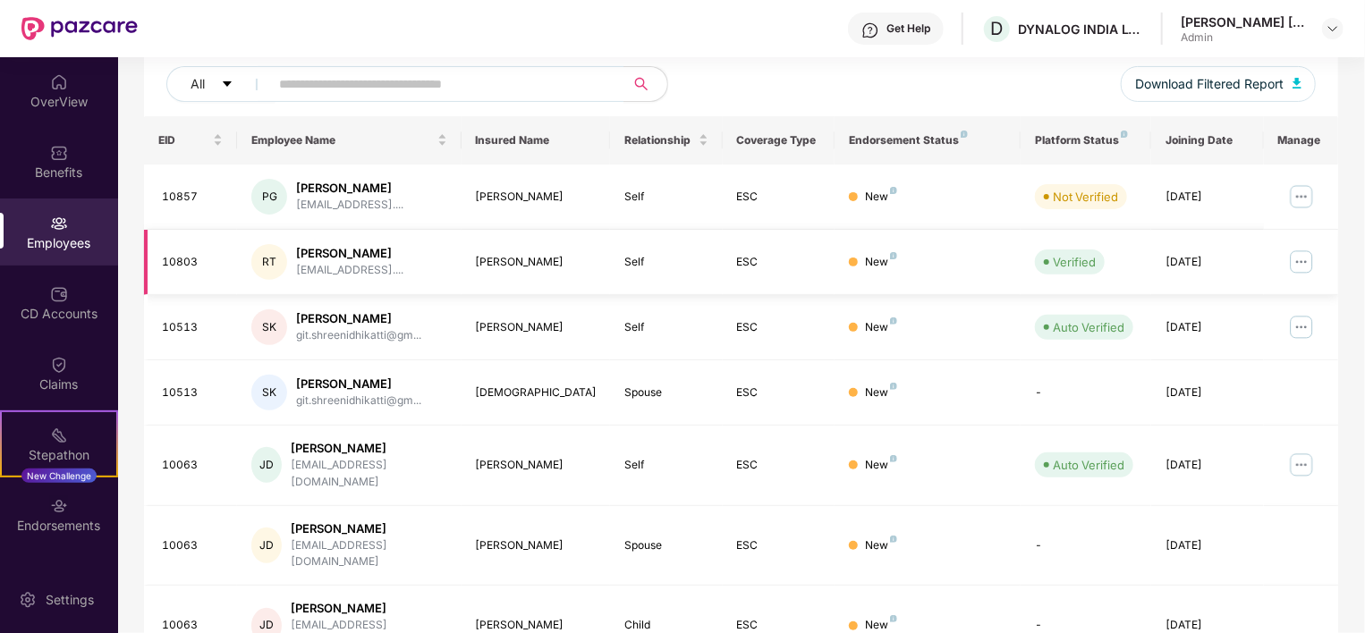
scroll to position [494, 0]
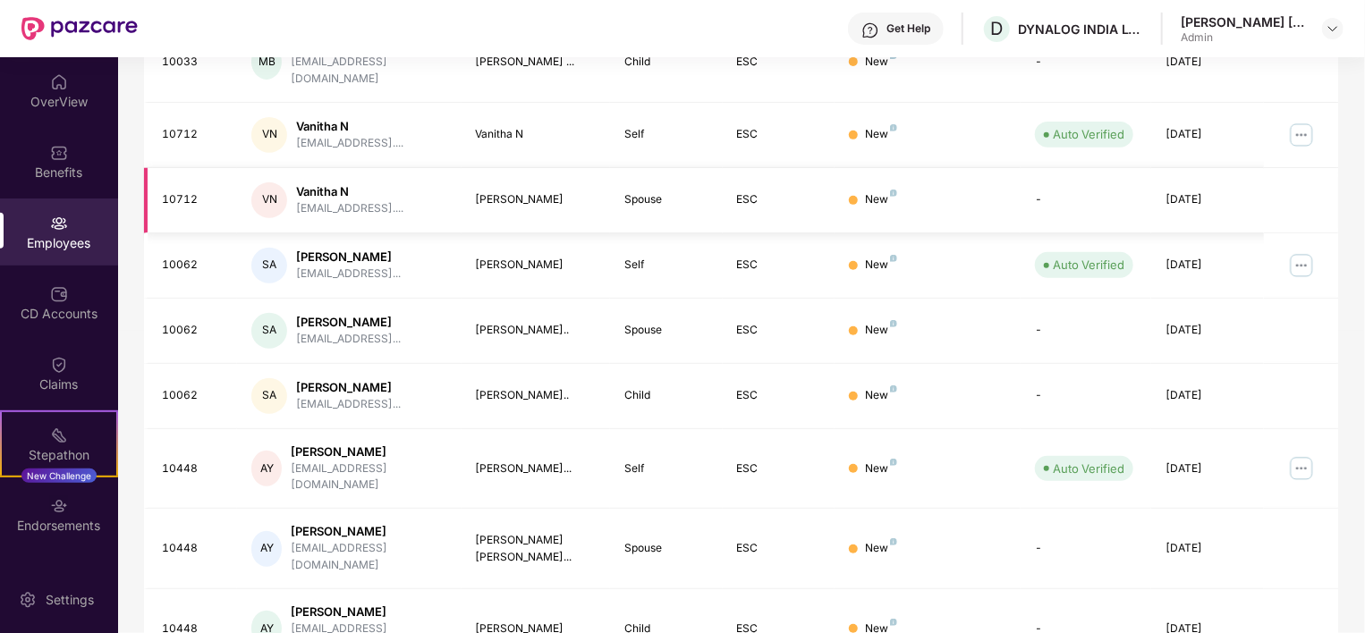
scroll to position [478, 0]
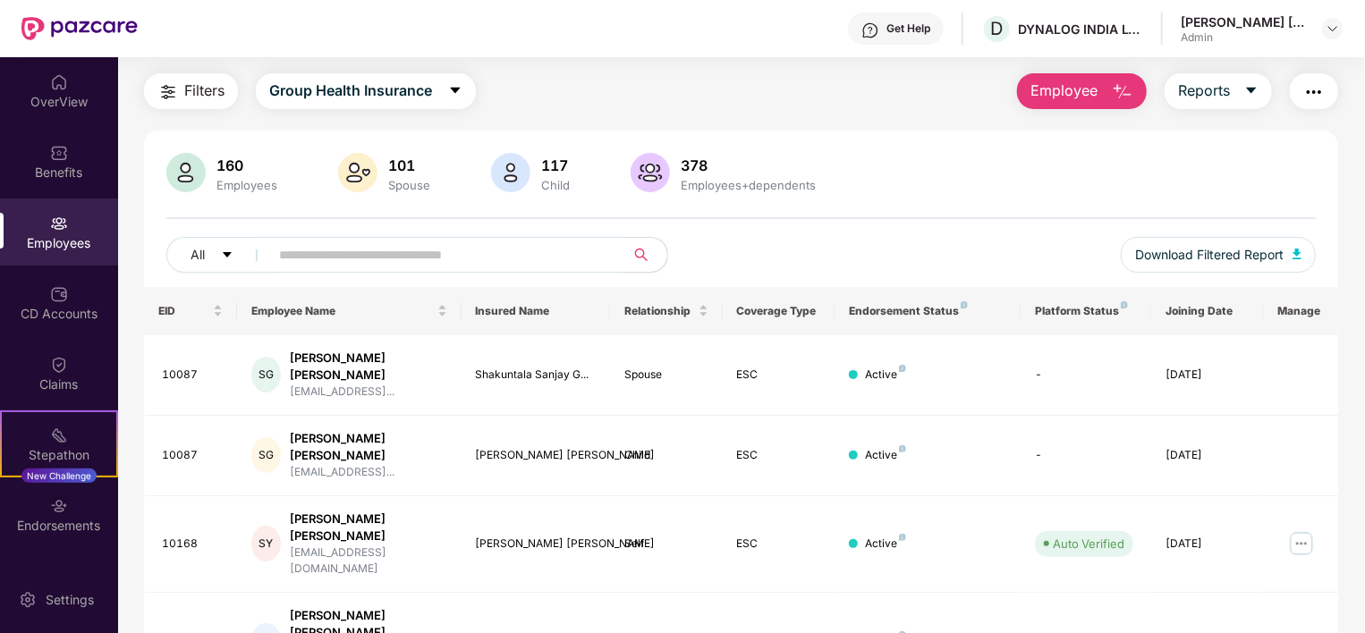
scroll to position [61, 0]
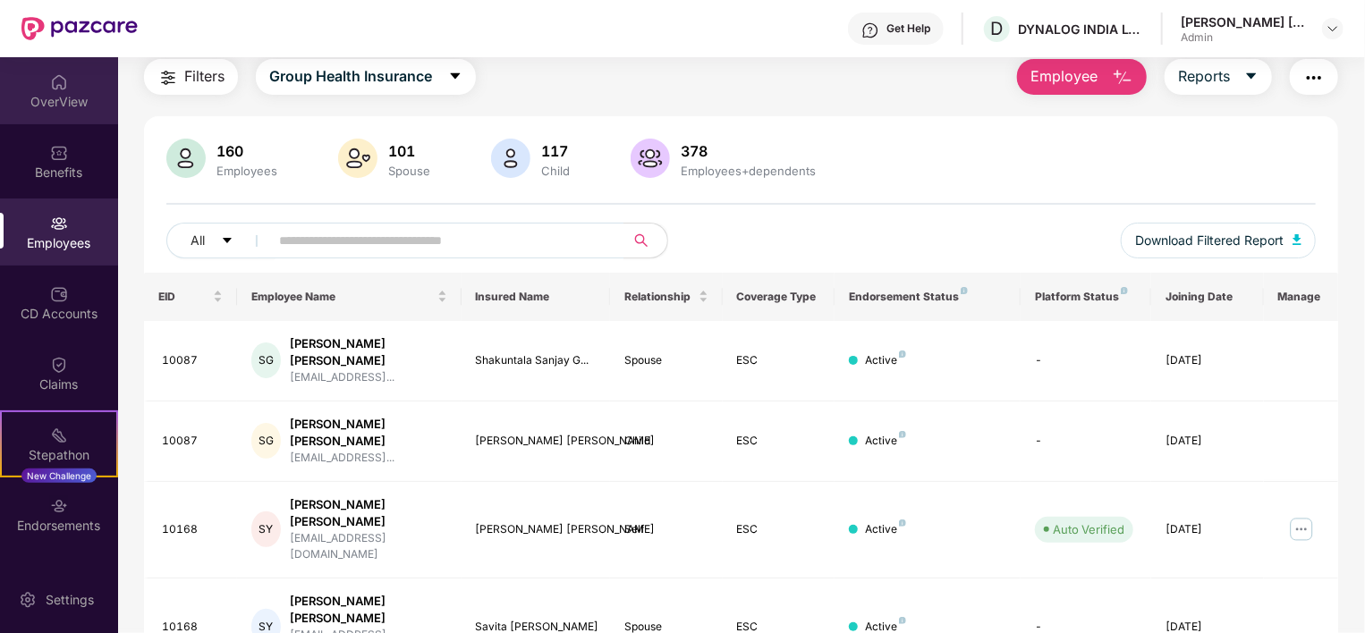
click at [64, 119] on div "OverView" at bounding box center [59, 90] width 118 height 67
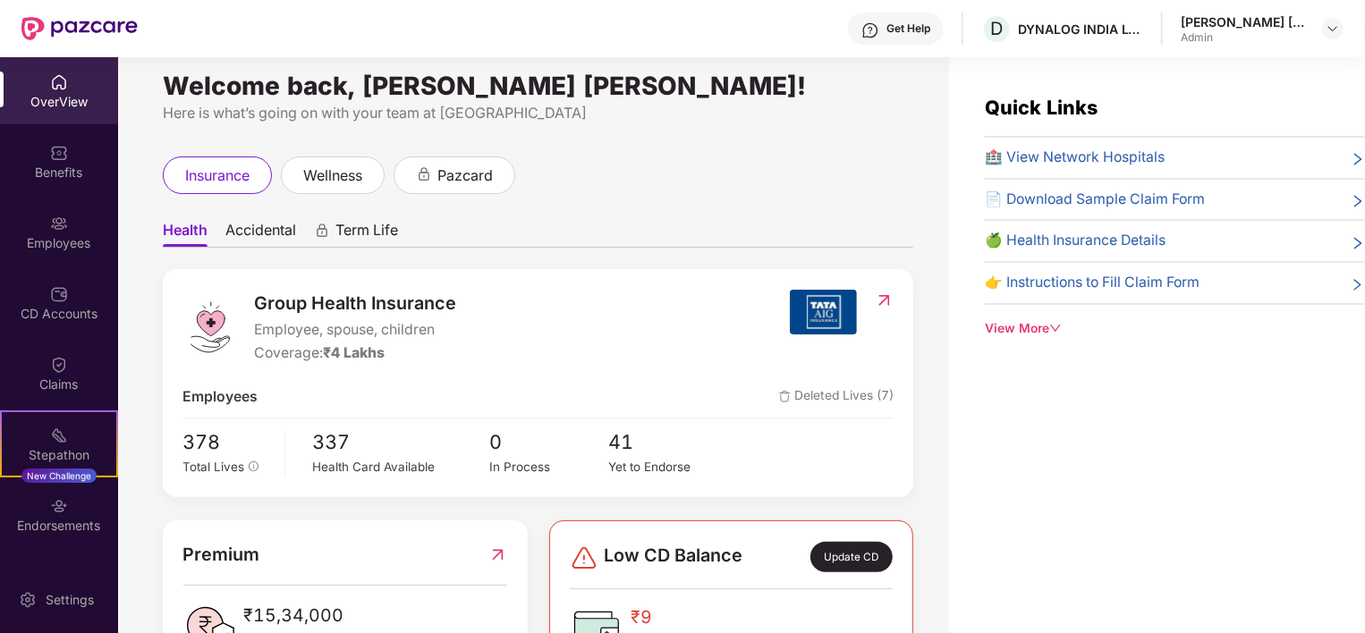
scroll to position [27, 0]
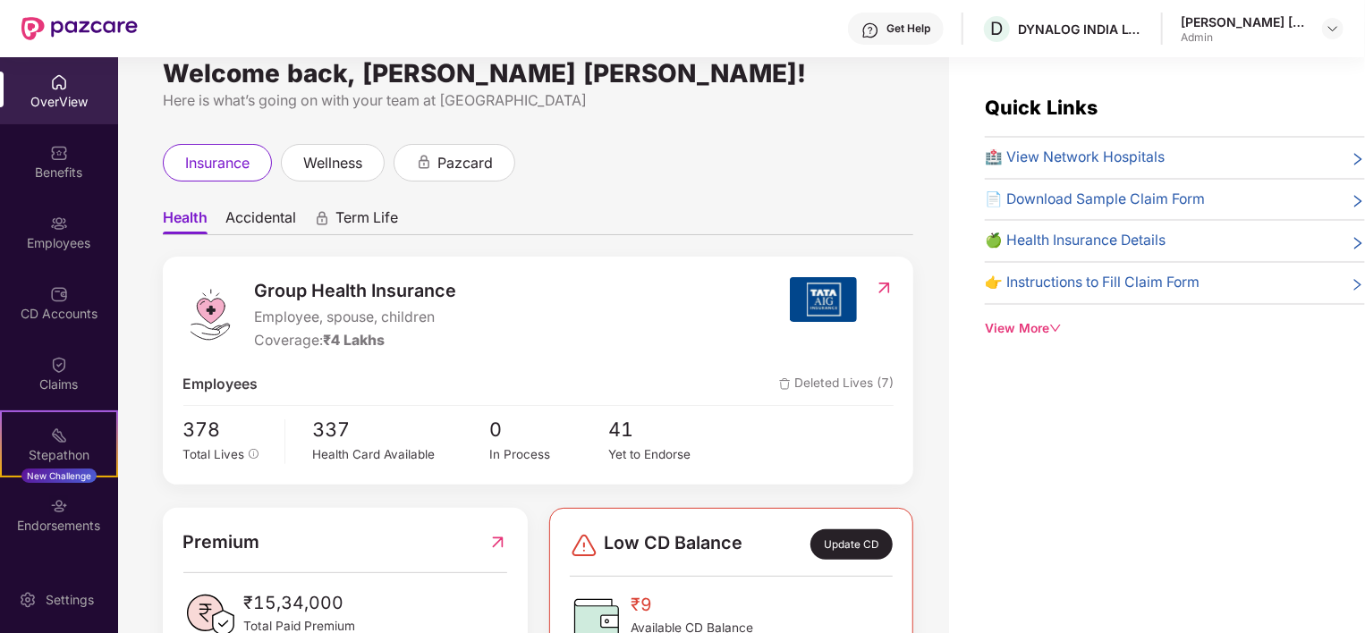
click at [503, 183] on div "Health Accidental Term Life Group Health Insurance Employee, spouse, children C…" at bounding box center [538, 424] width 750 height 484
click at [469, 174] on div "pazcard" at bounding box center [455, 163] width 122 height 38
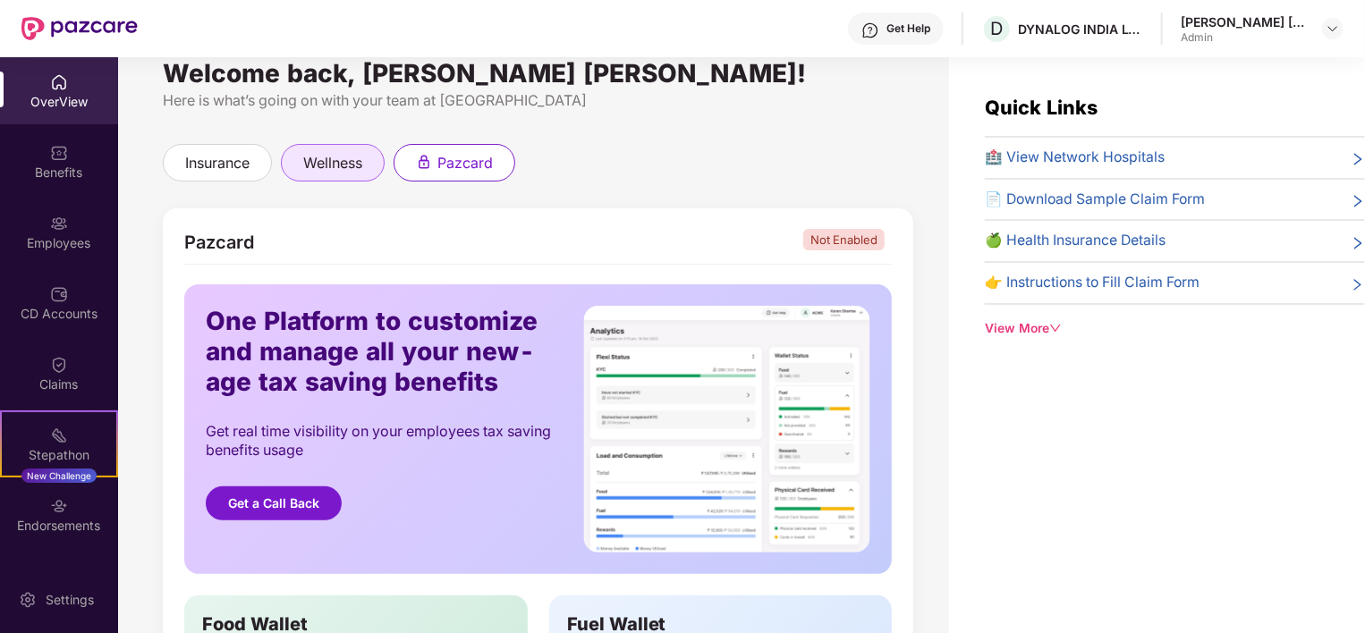
click at [351, 160] on span "wellness" at bounding box center [332, 163] width 59 height 22
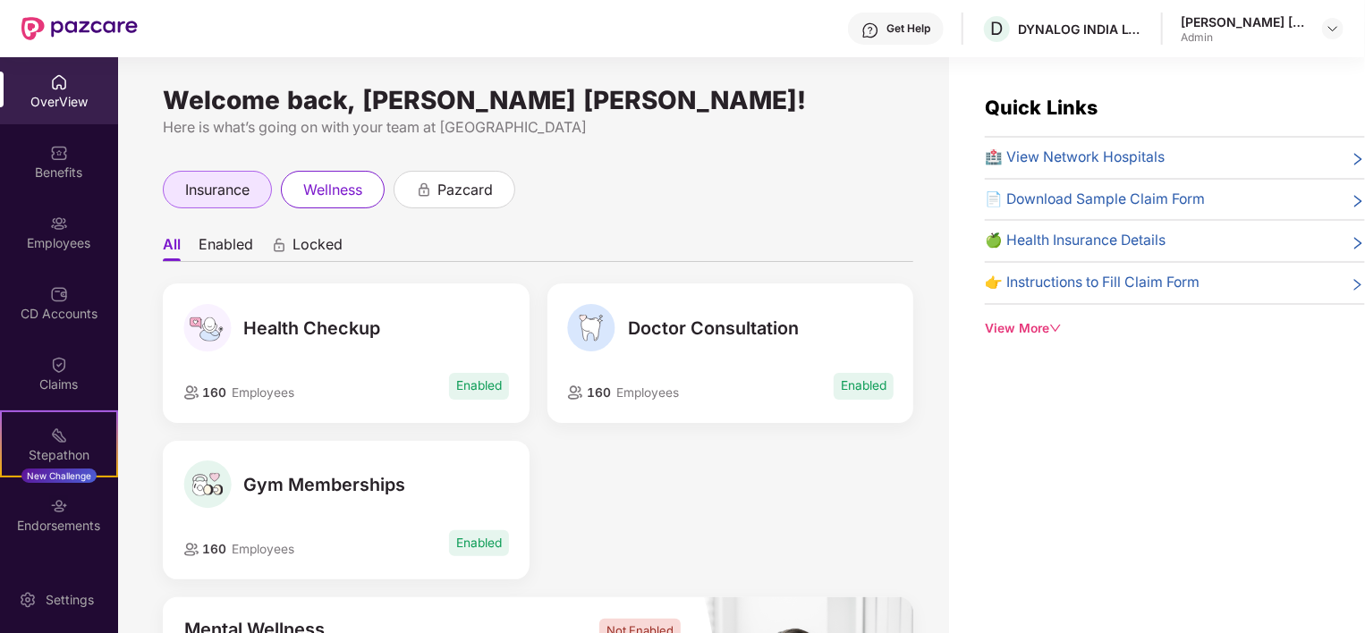
click at [236, 190] on span "insurance" at bounding box center [217, 190] width 64 height 22
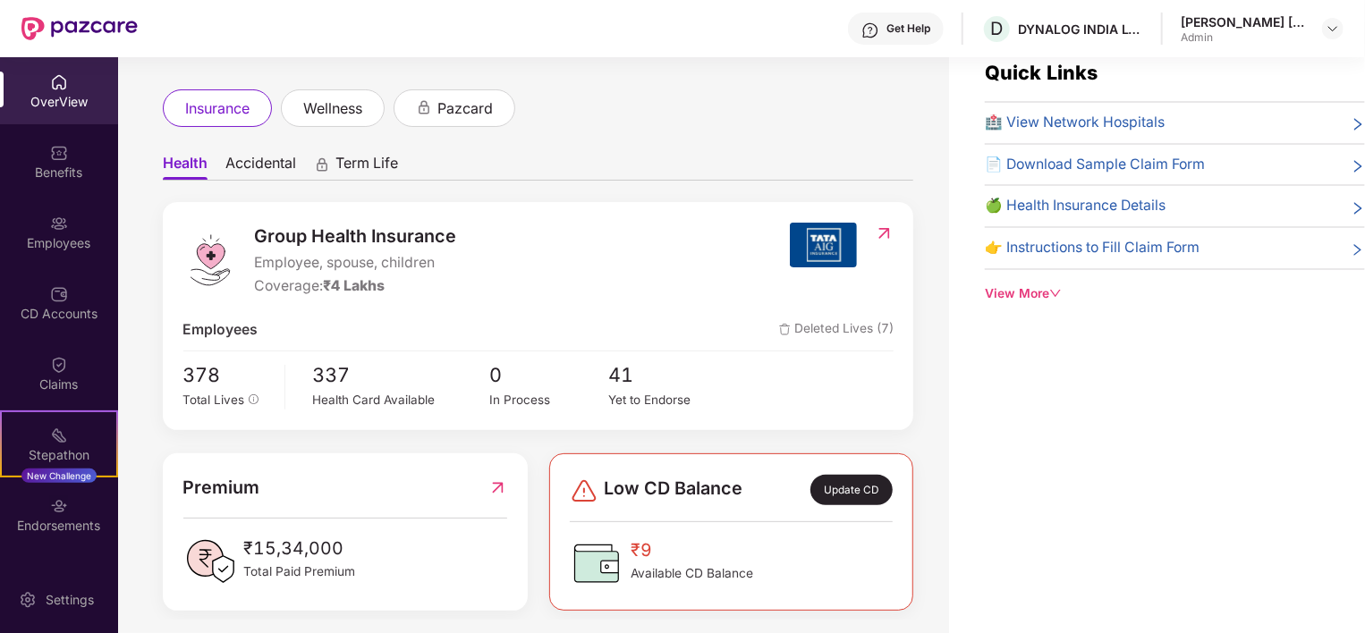
scroll to position [41, 0]
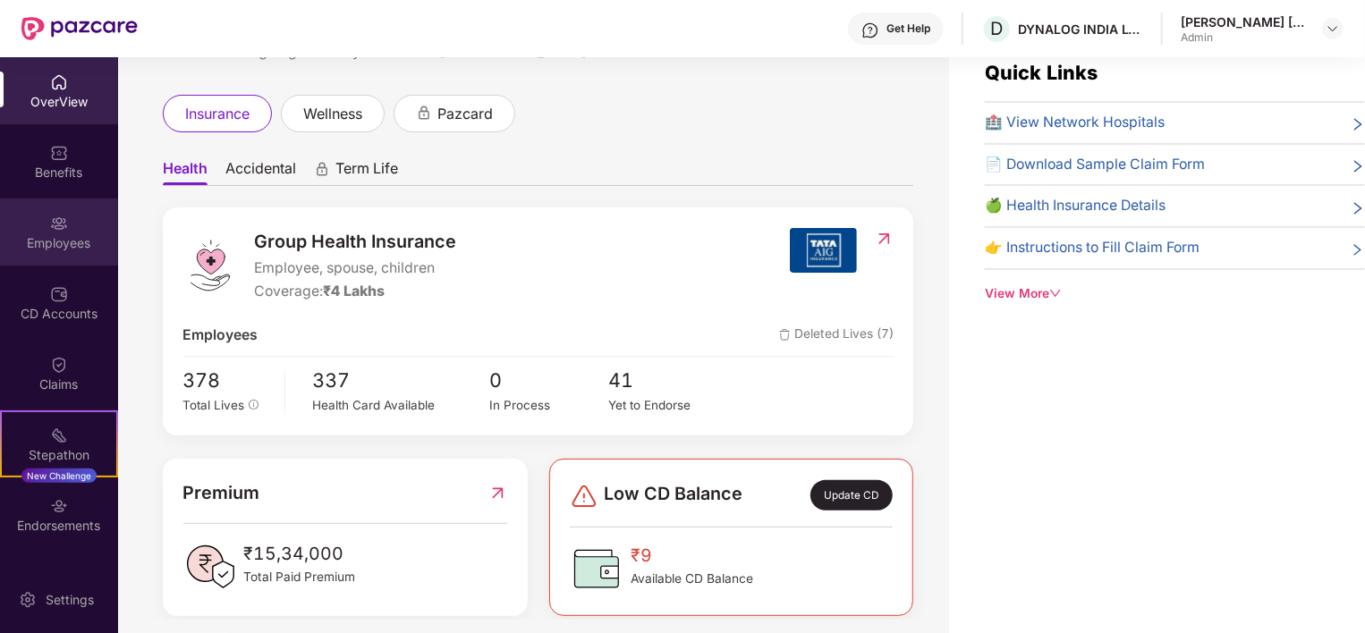
click at [59, 251] on div "Employees" at bounding box center [59, 232] width 118 height 67
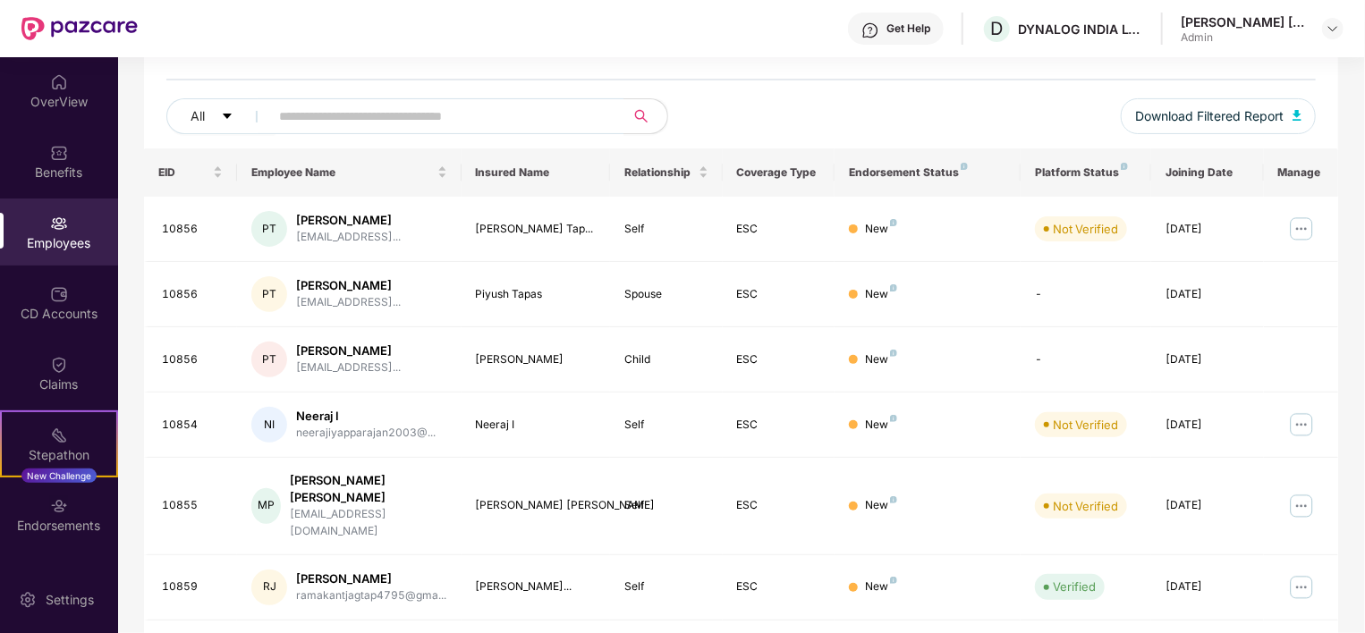
scroll to position [463, 0]
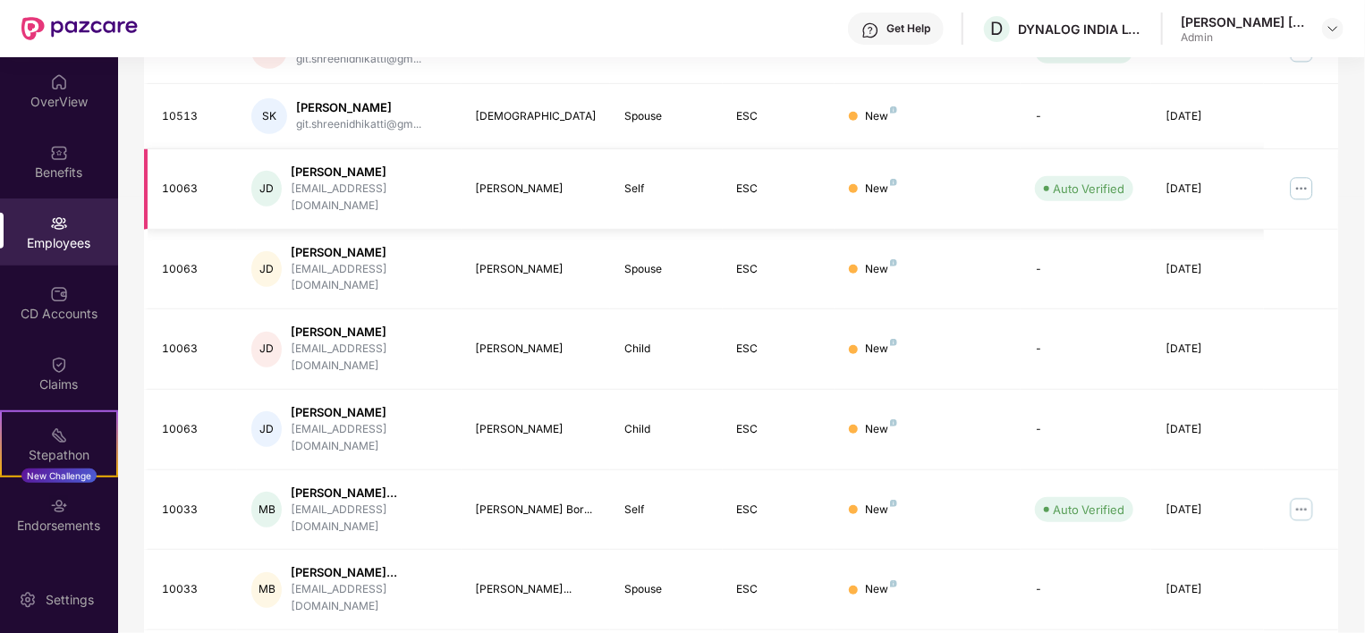
scroll to position [0, 0]
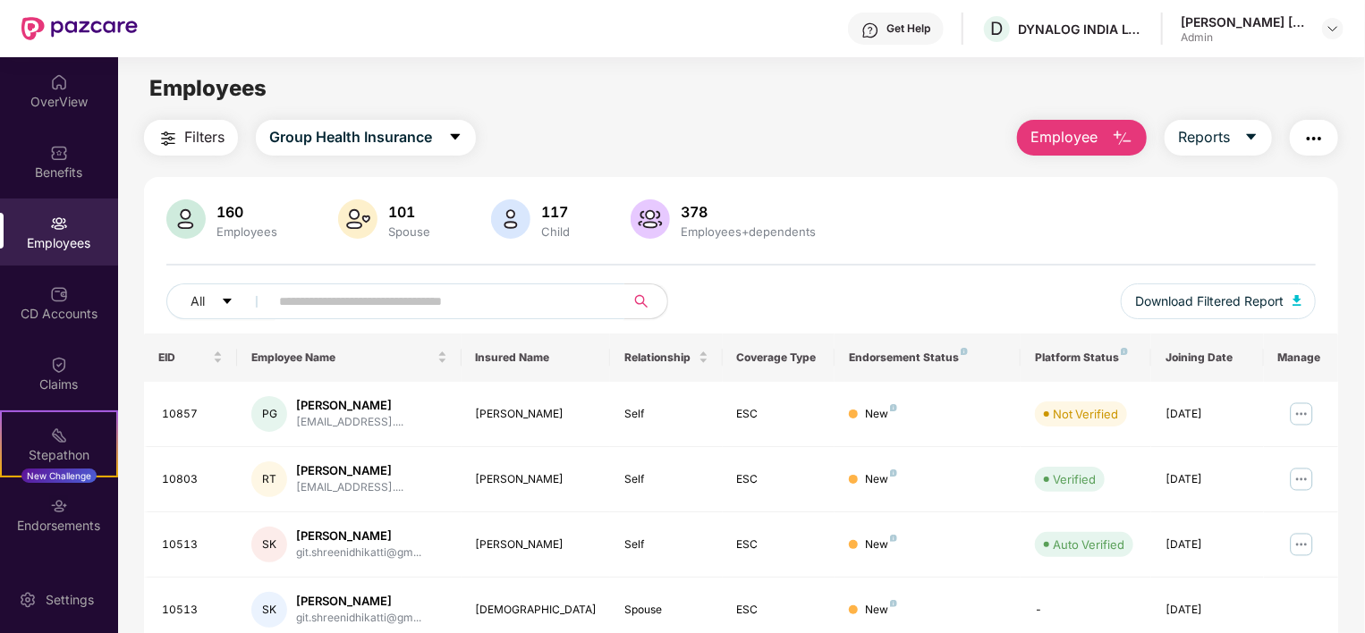
click at [411, 300] on input "text" at bounding box center [439, 301] width 321 height 27
type input "*"
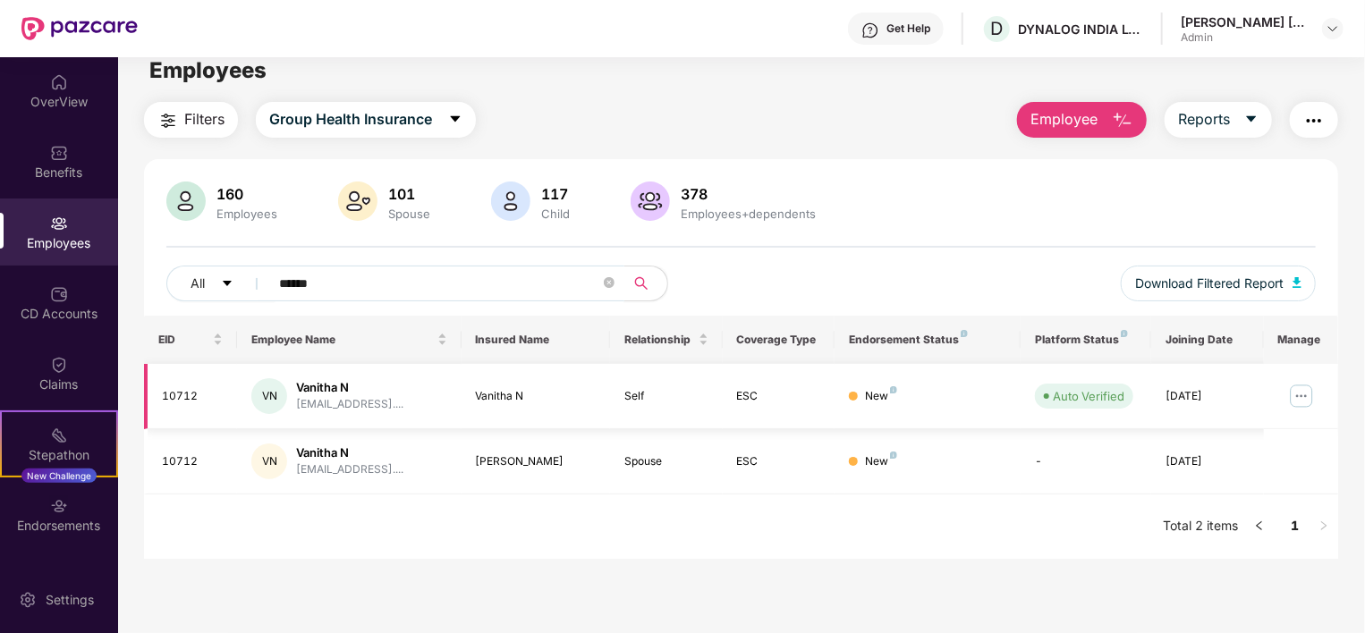
scroll to position [20, 0]
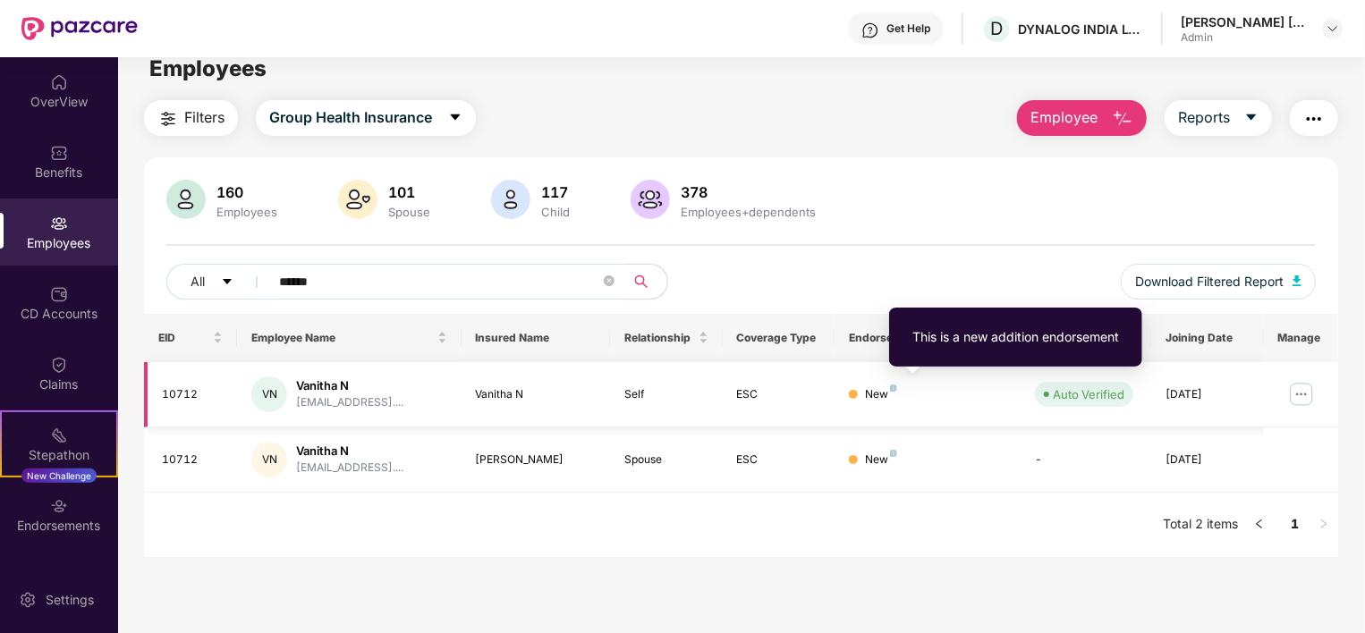
type input "******"
click at [894, 390] on img at bounding box center [893, 388] width 7 height 7
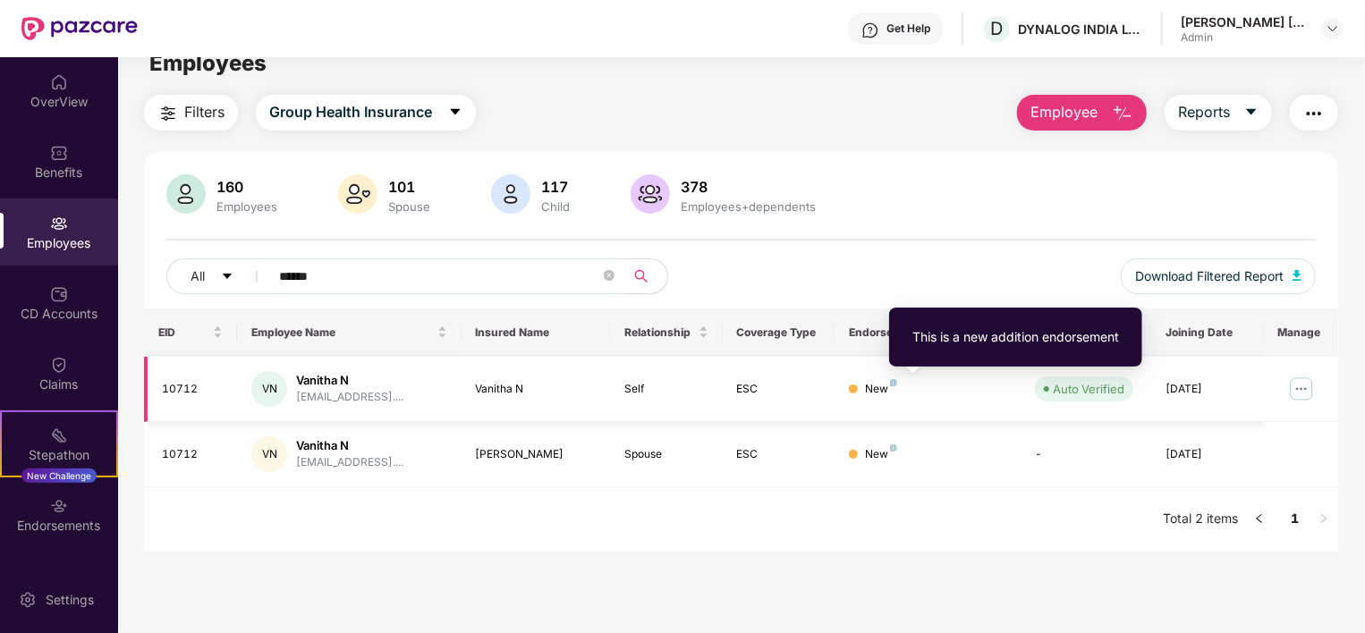
scroll to position [25, 0]
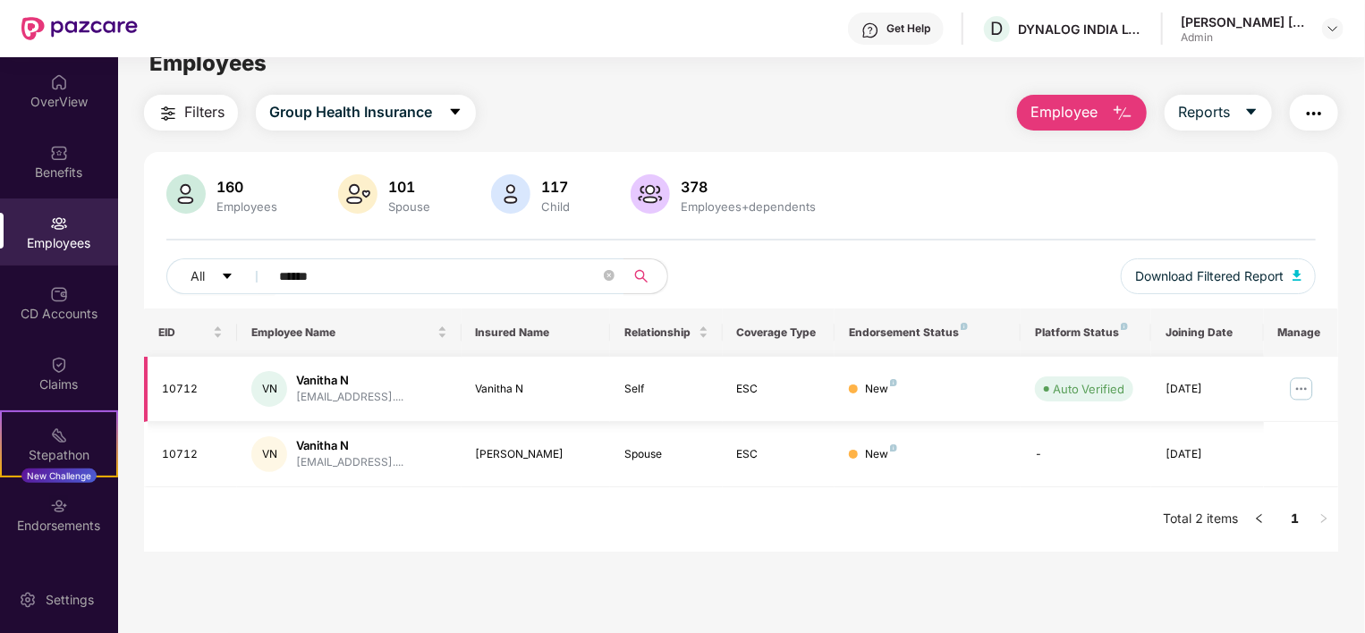
click at [1304, 388] on img at bounding box center [1301, 389] width 29 height 29
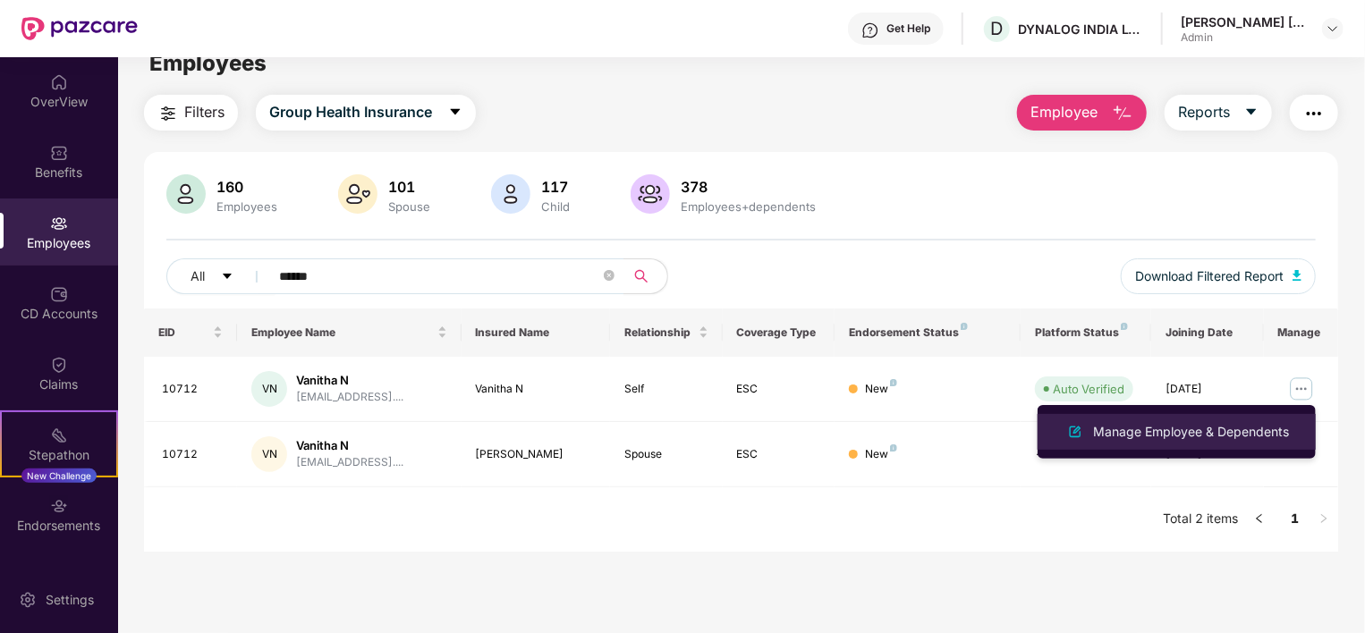
click at [1177, 442] on div "Manage Employee & Dependents" at bounding box center [1177, 431] width 232 height 21
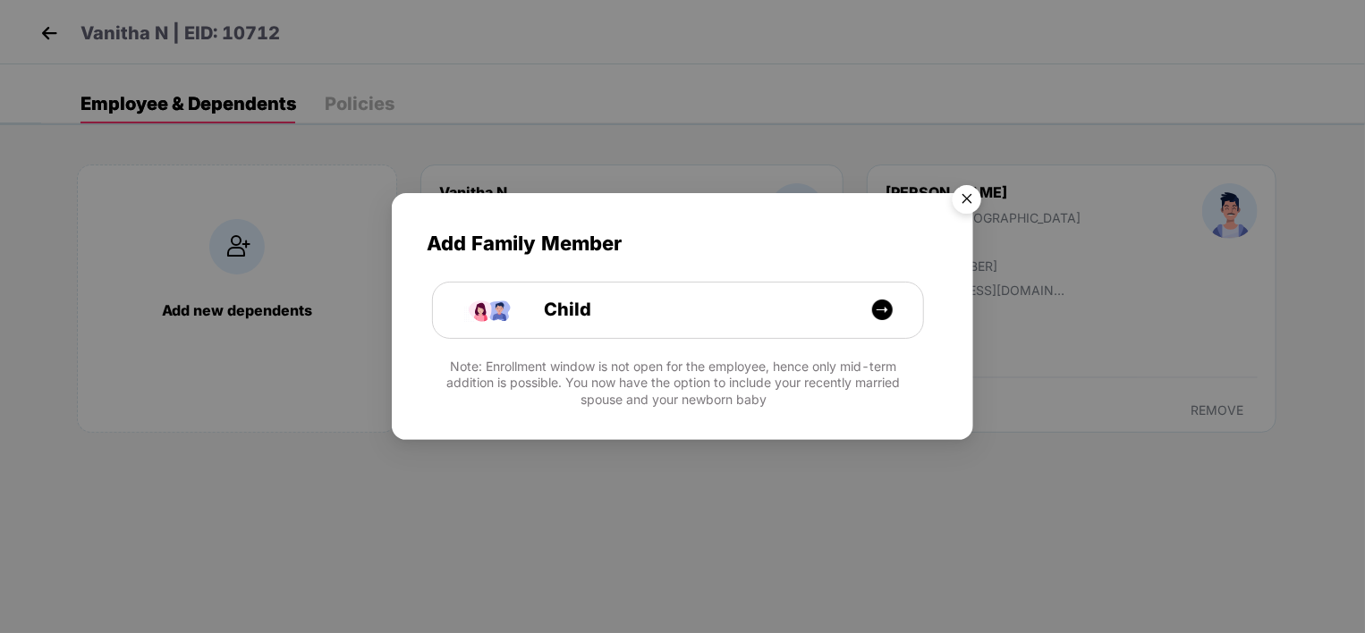
click at [969, 200] on img "Close" at bounding box center [967, 202] width 50 height 50
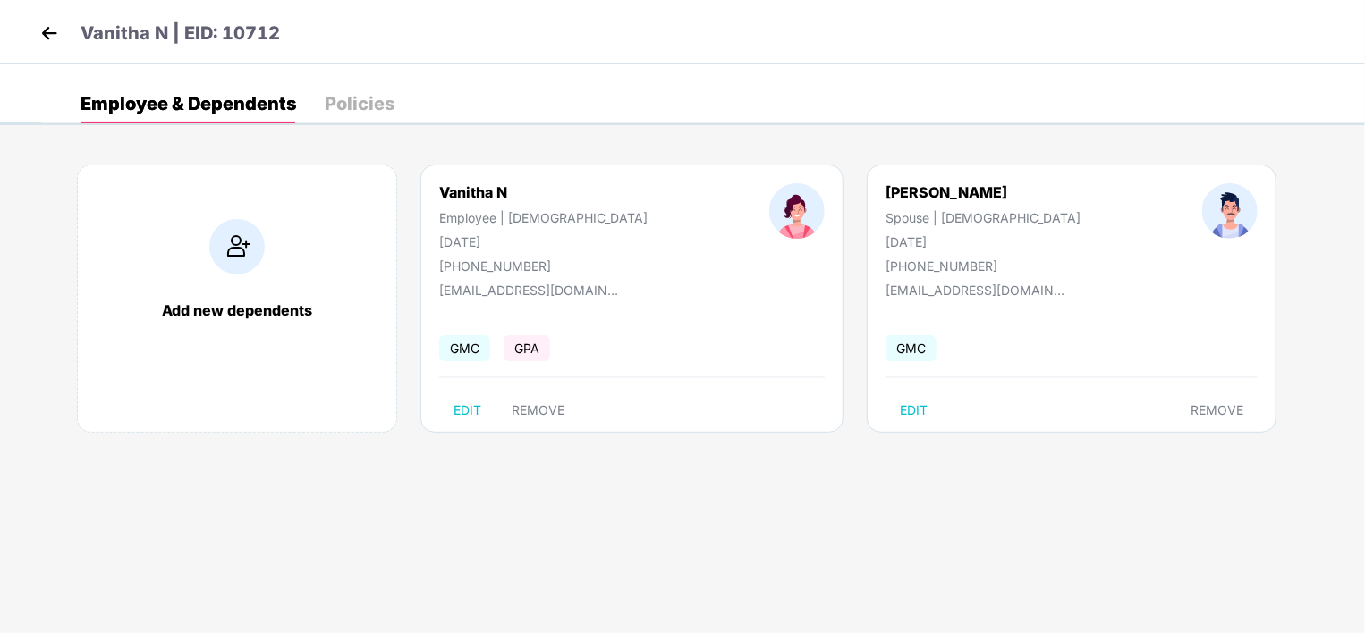
click at [361, 95] on div "Policies" at bounding box center [360, 104] width 70 height 18
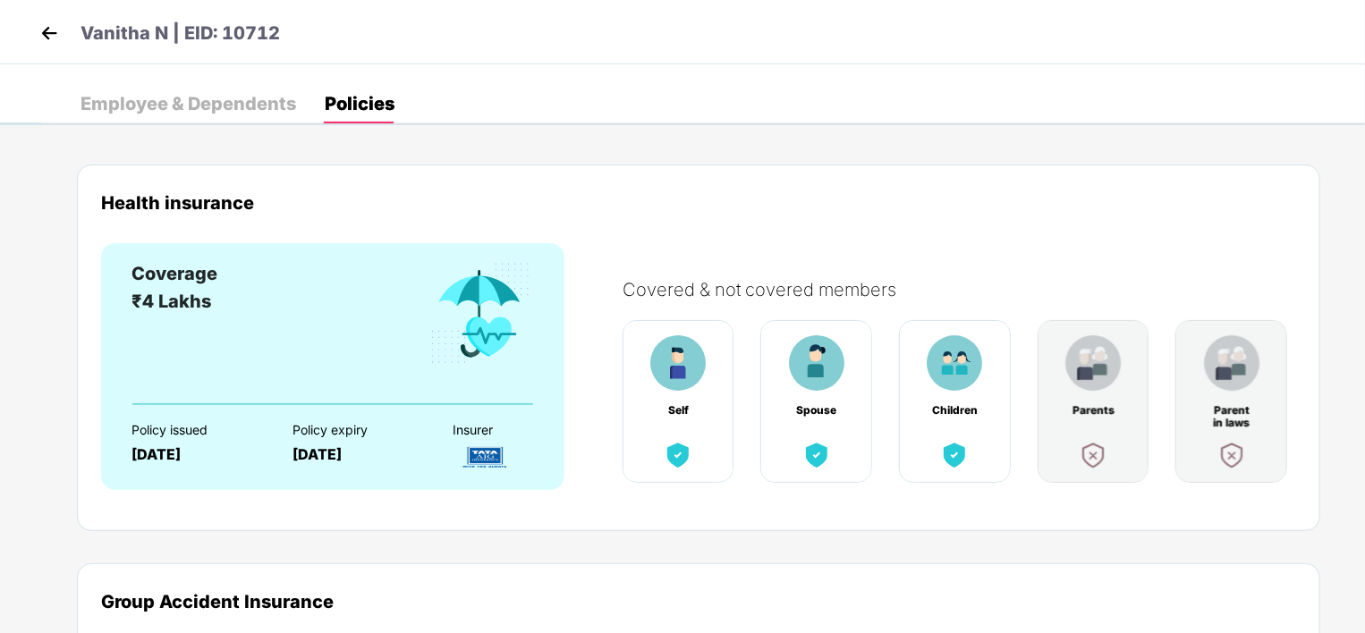
click at [46, 32] on img at bounding box center [49, 33] width 27 height 27
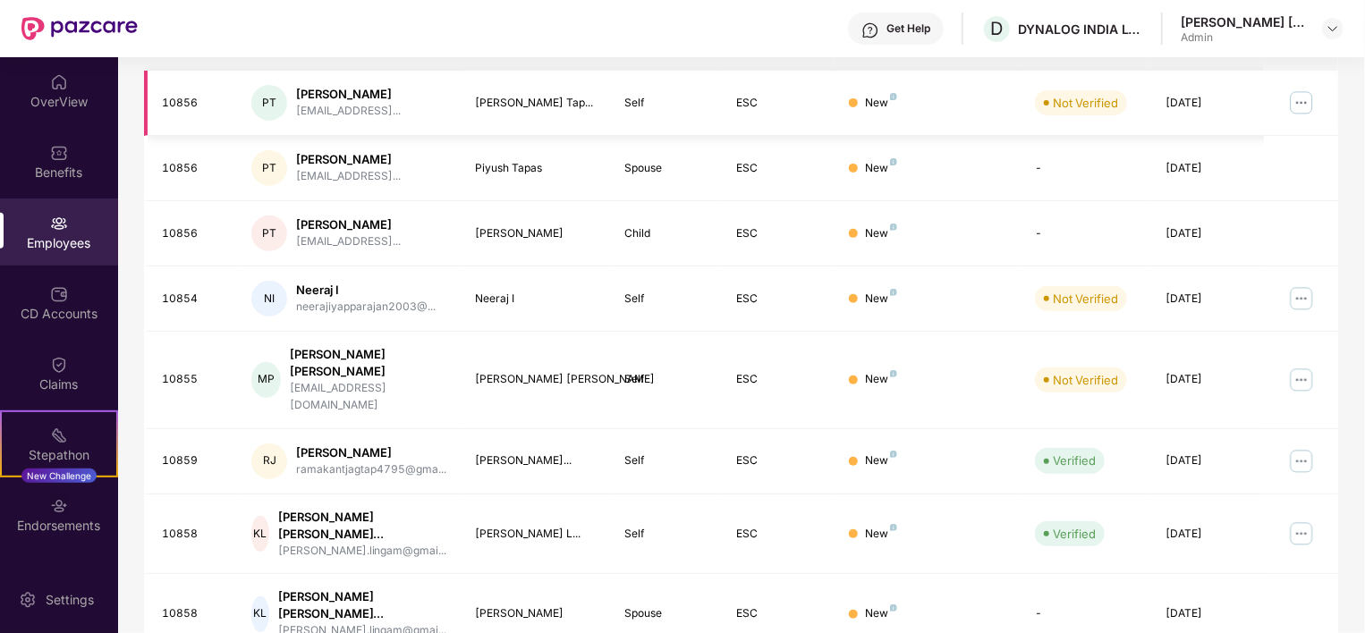
scroll to position [322, 0]
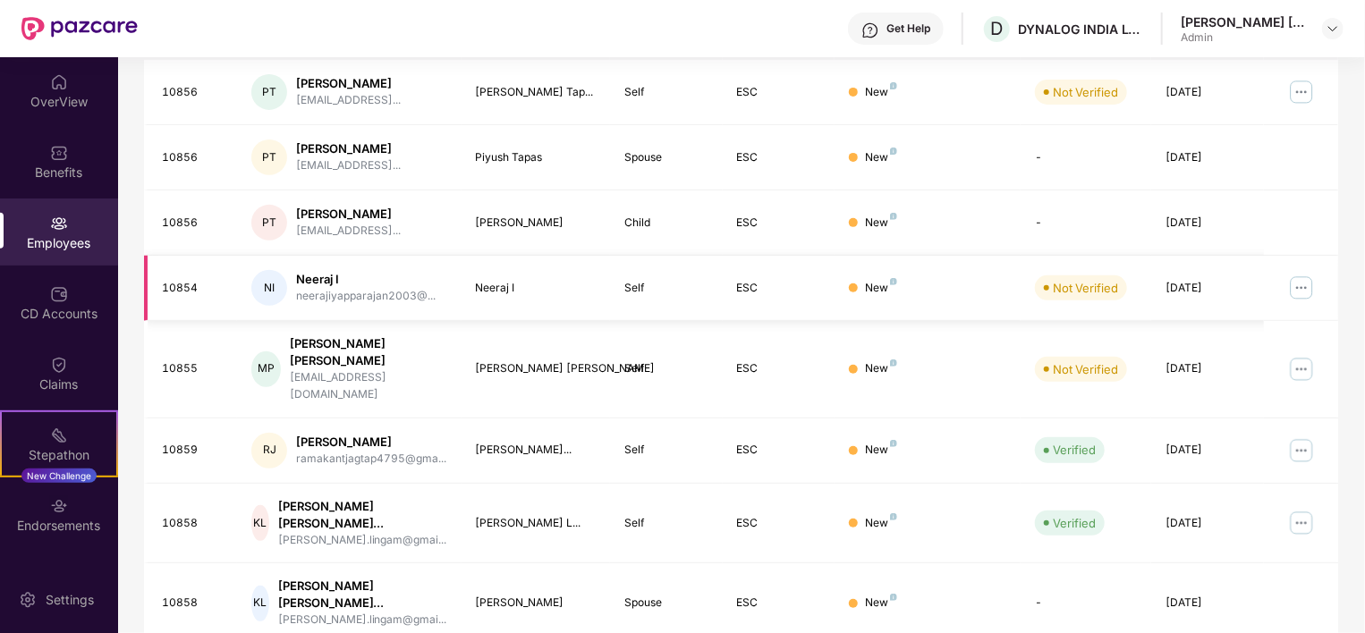
click at [1304, 283] on img at bounding box center [1301, 288] width 29 height 29
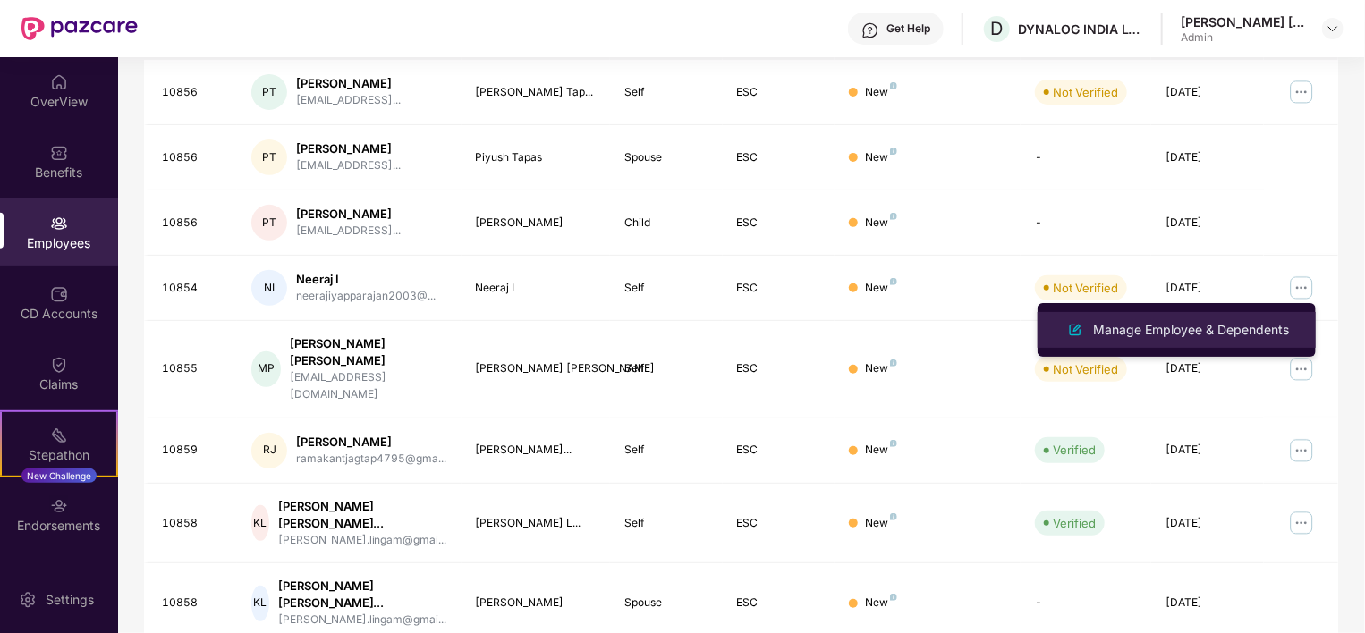
click at [1144, 336] on div "Manage Employee & Dependents" at bounding box center [1190, 330] width 203 height 20
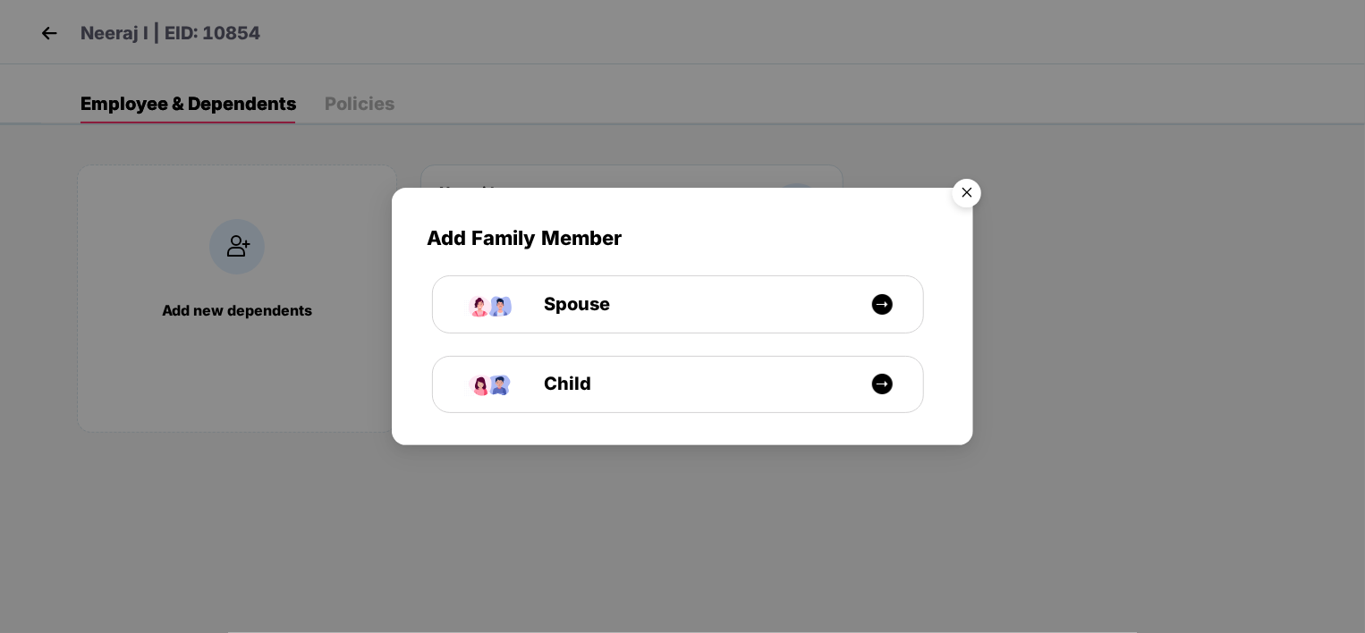
click at [969, 200] on img "Close" at bounding box center [967, 196] width 50 height 50
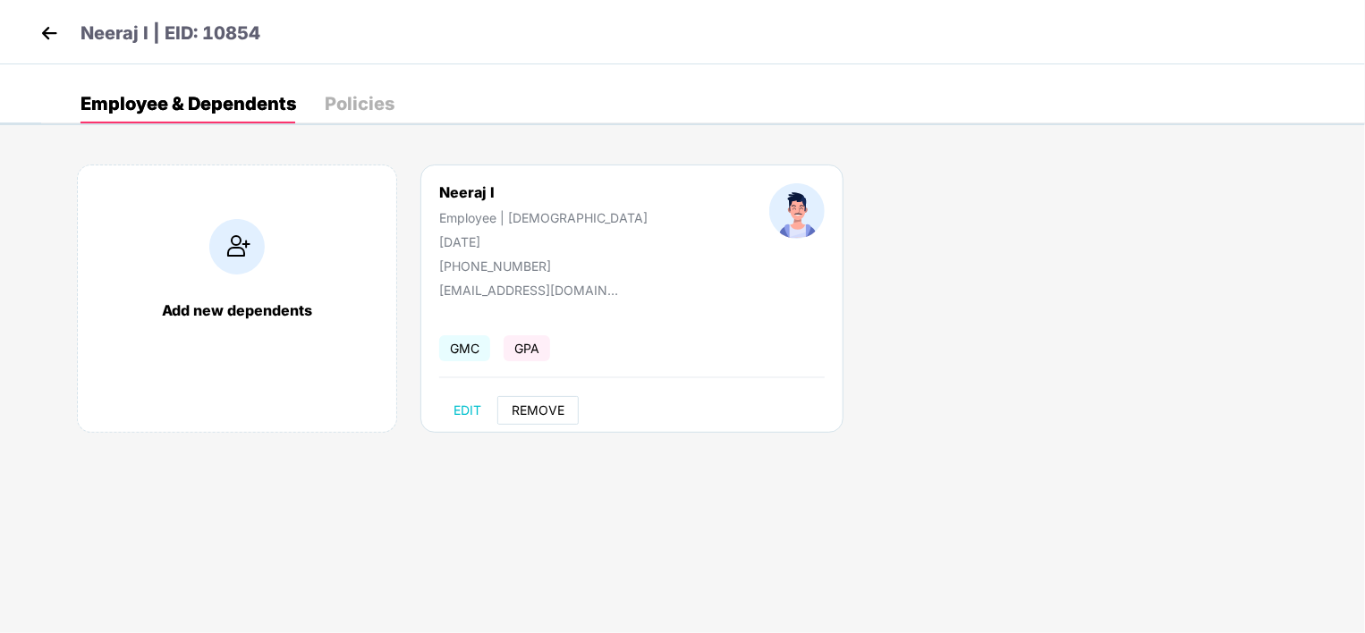
click at [540, 414] on span "REMOVE" at bounding box center [538, 410] width 53 height 14
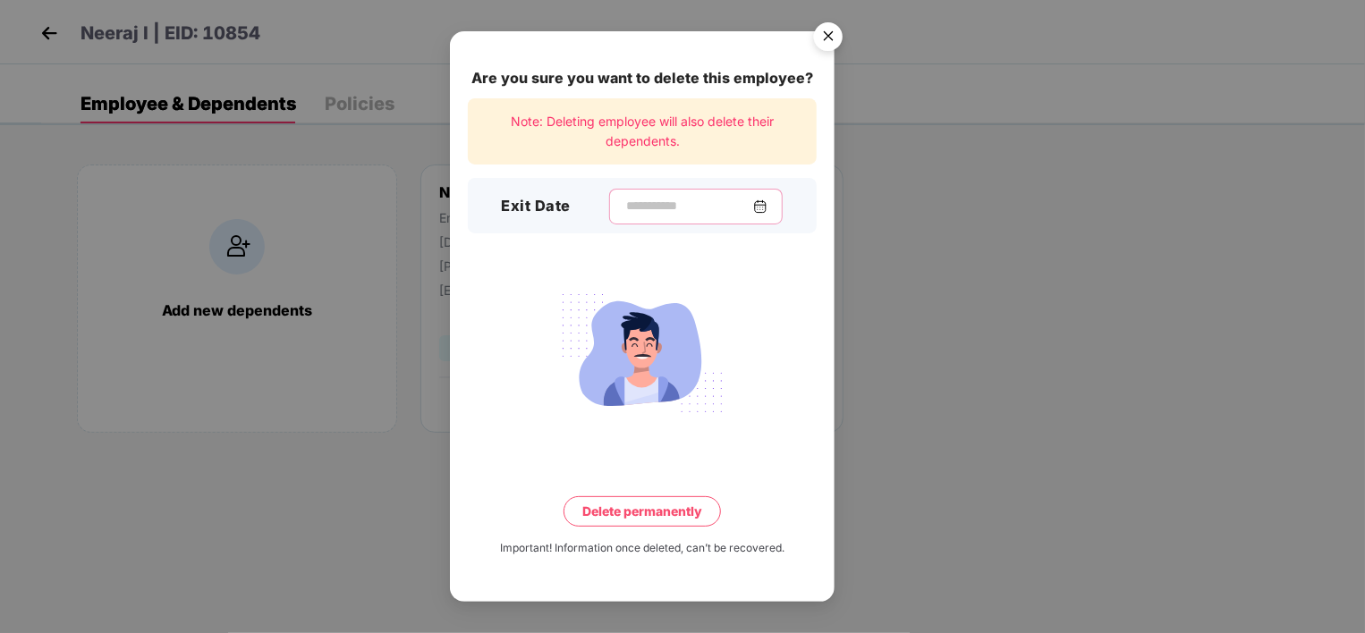
click at [626, 204] on input at bounding box center [688, 206] width 129 height 19
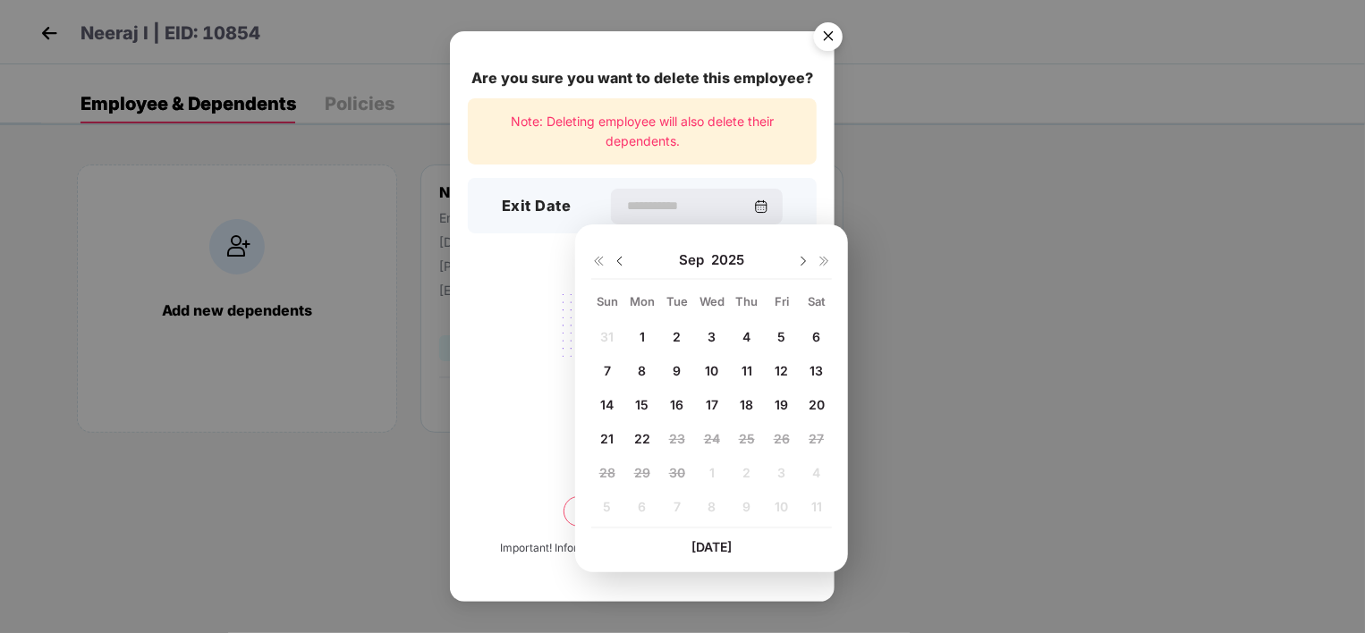
click at [783, 402] on span "19" at bounding box center [780, 404] width 13 height 15
type input "**********"
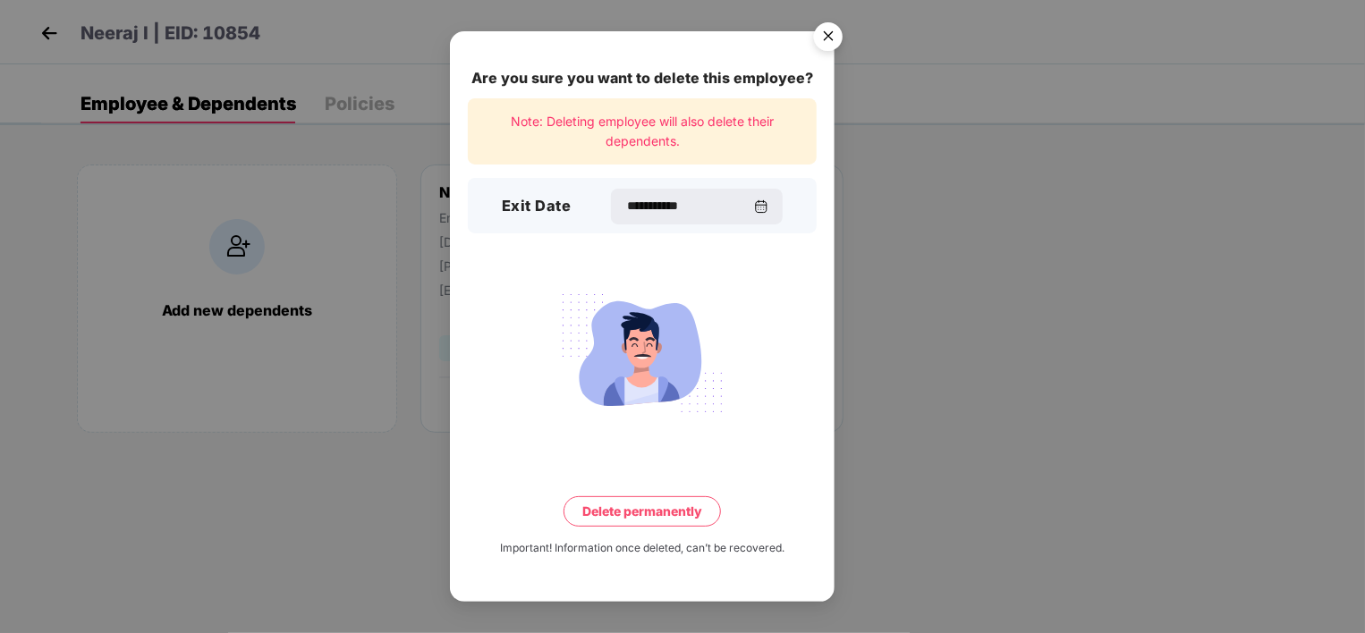
click at [683, 496] on button "Delete permanently" at bounding box center [641, 511] width 157 height 30
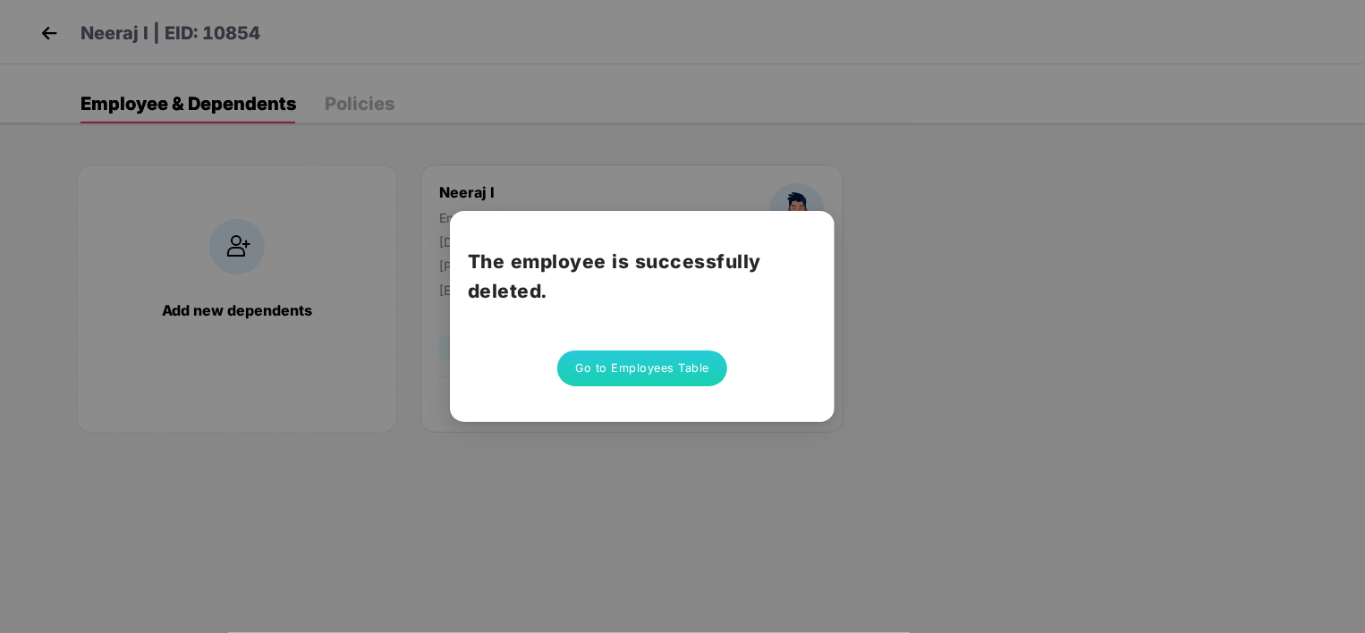
click at [666, 360] on button "Go to Employees Table" at bounding box center [642, 369] width 170 height 36
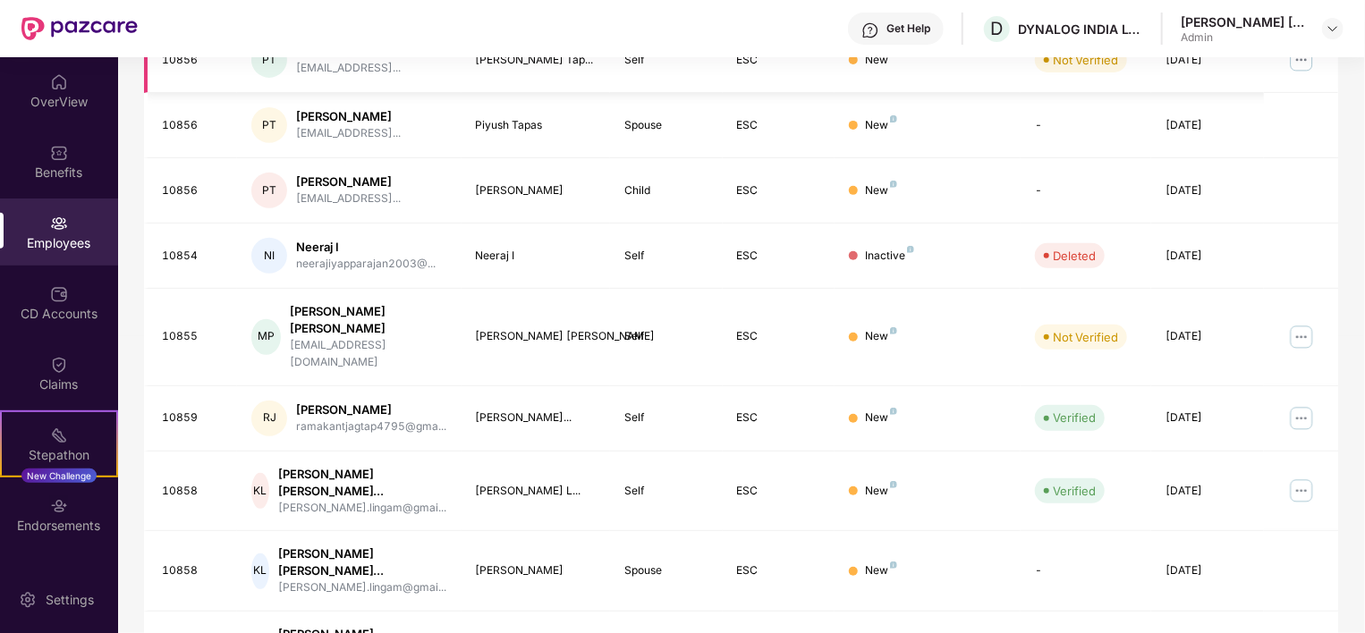
scroll to position [354, 0]
click at [339, 308] on div "[PERSON_NAME] [PERSON_NAME]" at bounding box center [368, 320] width 157 height 34
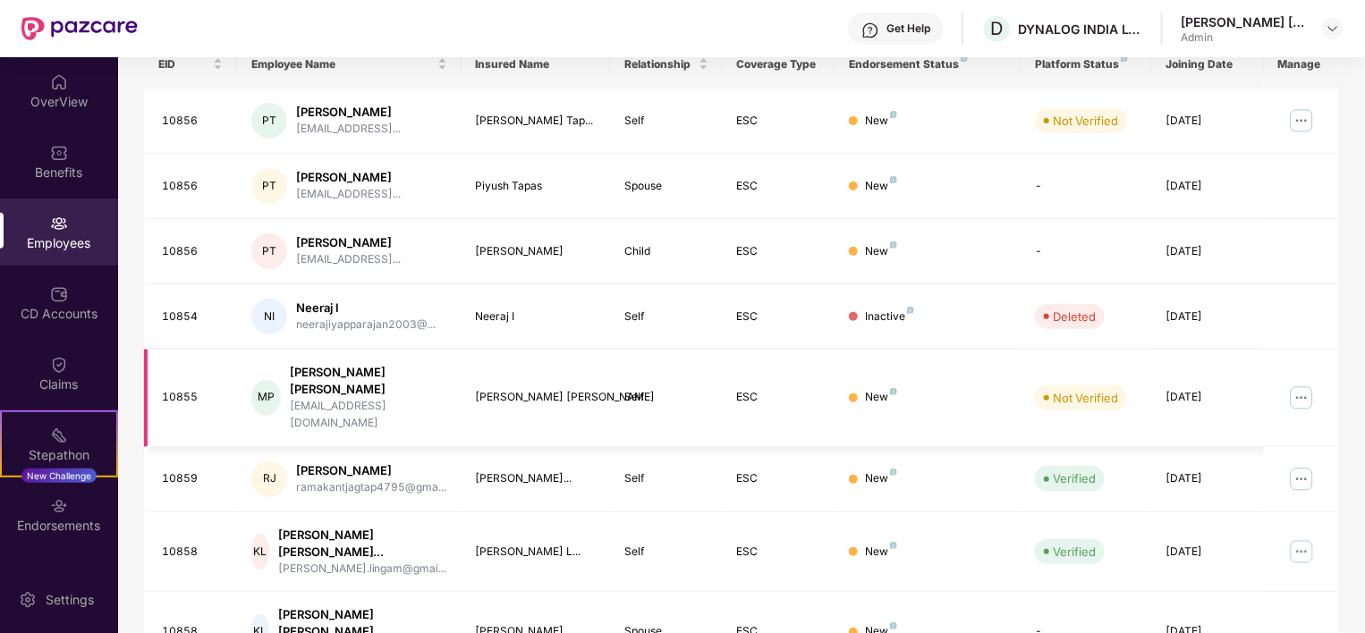
scroll to position [293, 0]
